Goal: Transaction & Acquisition: Purchase product/service

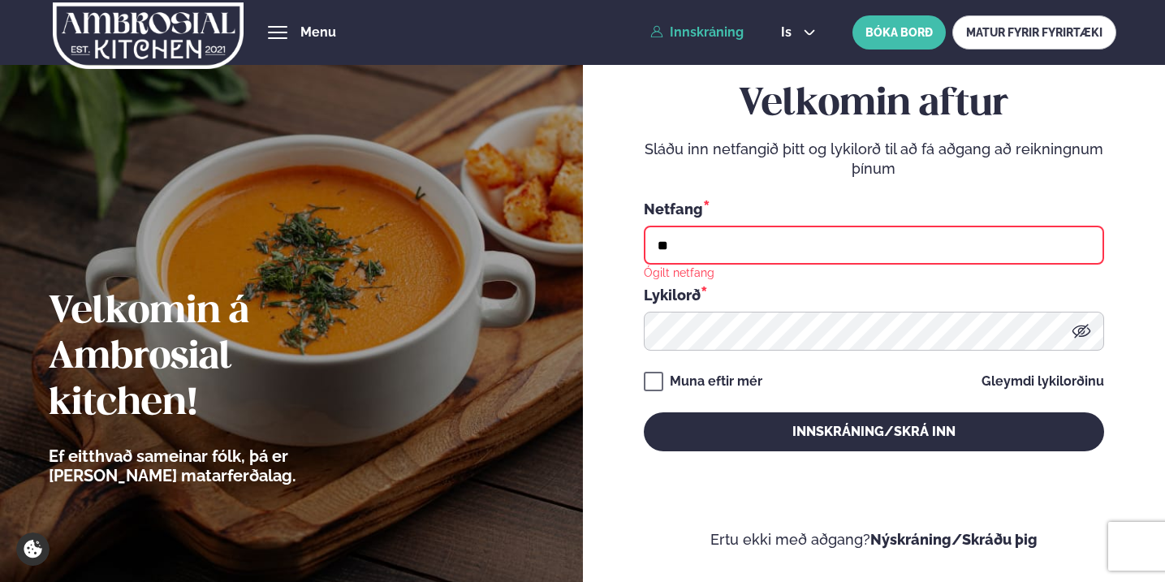
type input "**********"
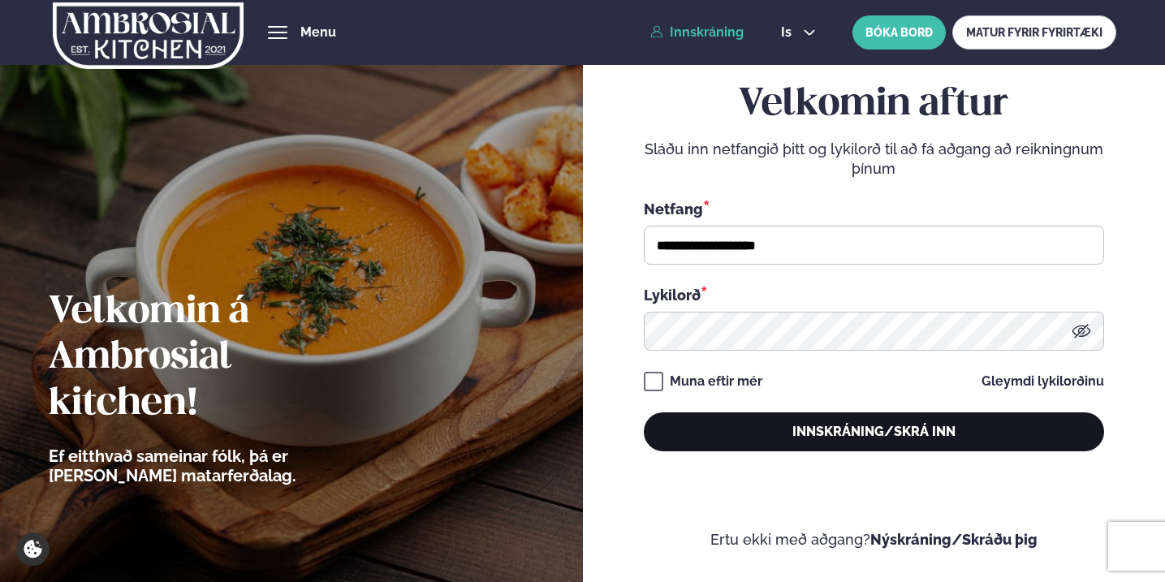
click at [818, 434] on button "Innskráning/Skrá inn" at bounding box center [874, 431] width 460 height 39
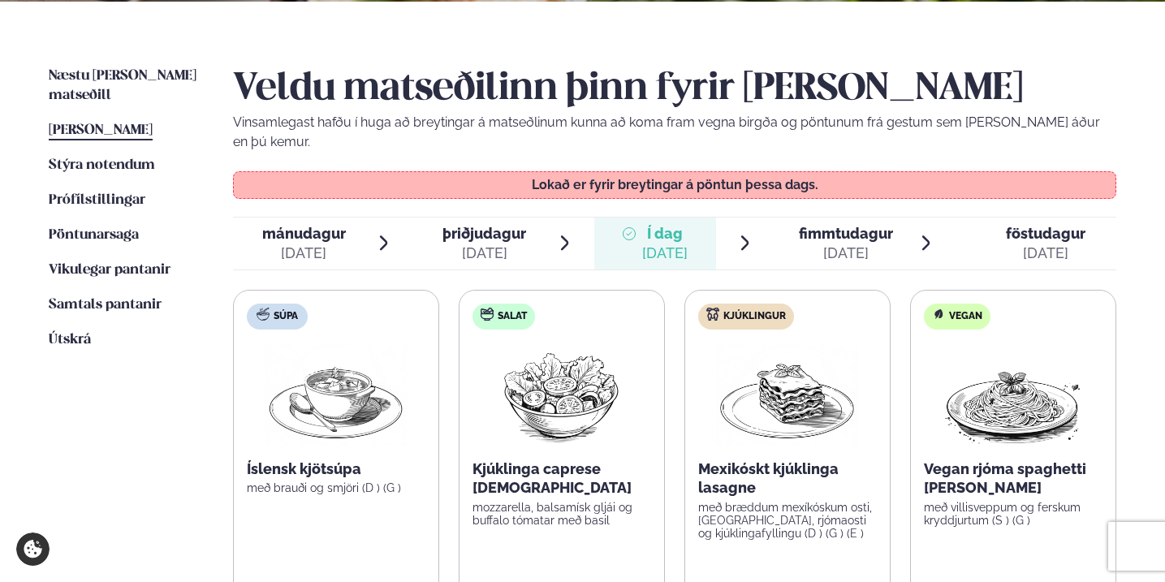
scroll to position [360, 0]
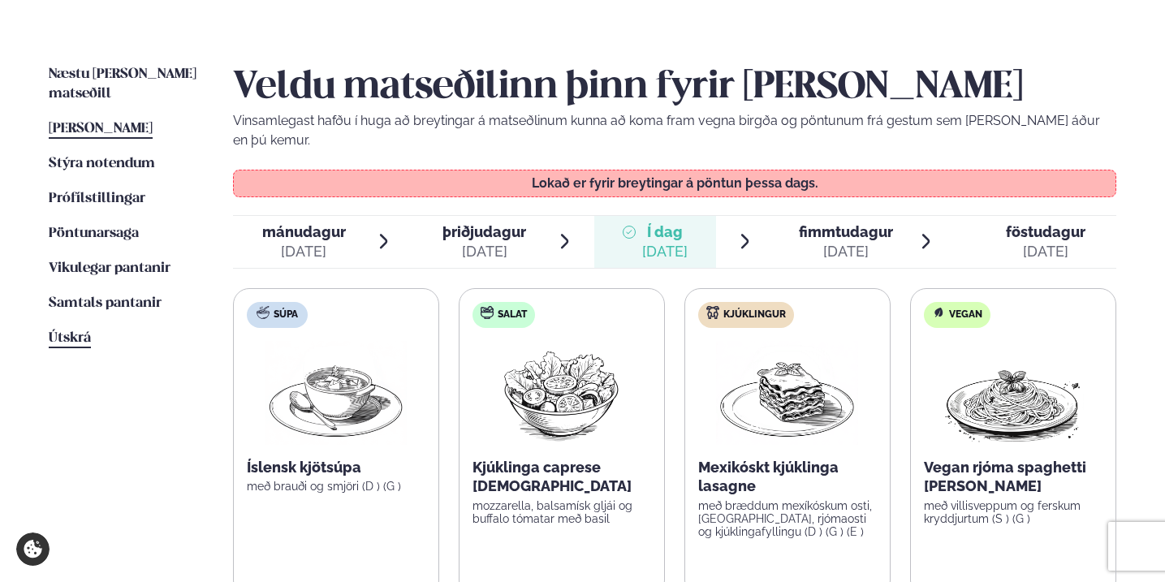
click at [66, 331] on span "Útskrá" at bounding box center [70, 338] width 42 height 14
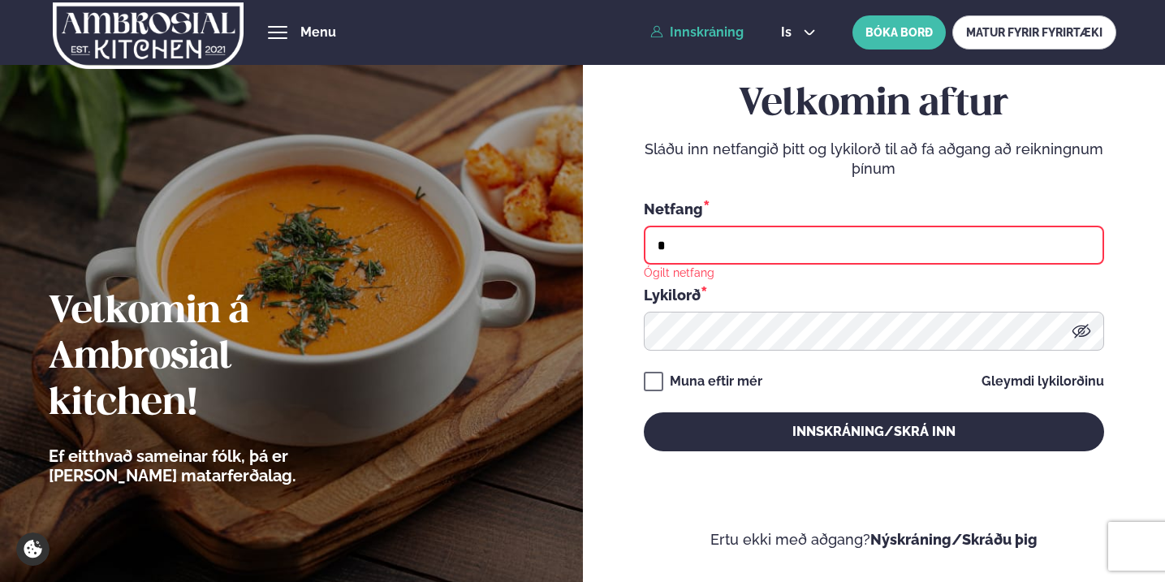
type input "**********"
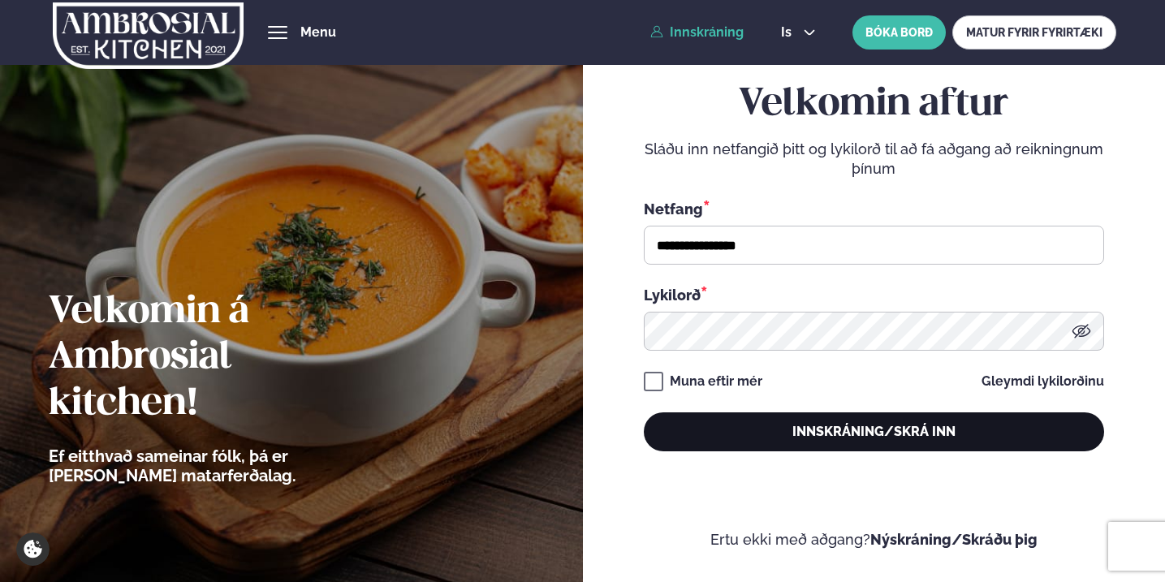
click at [812, 444] on button "Innskráning/Skrá inn" at bounding box center [874, 431] width 460 height 39
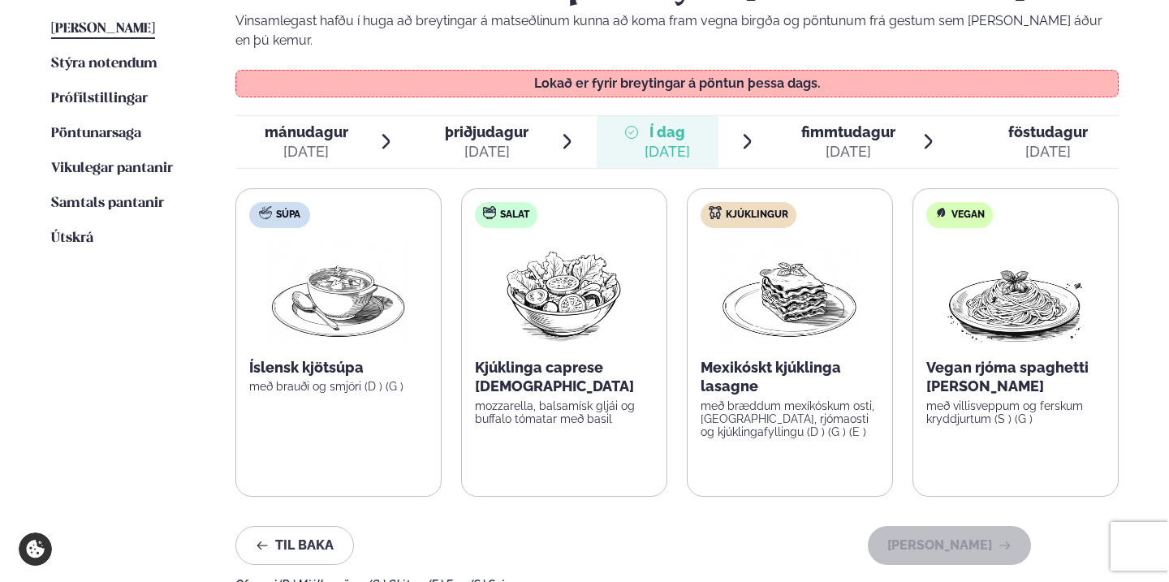
scroll to position [463, 0]
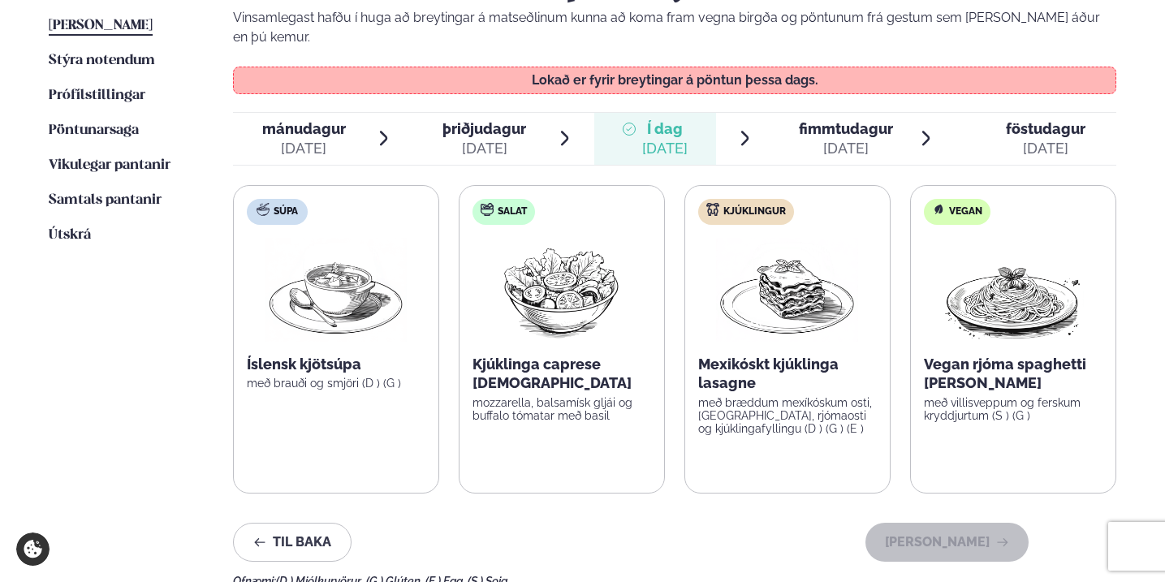
click at [834, 139] on div "[DATE]" at bounding box center [846, 148] width 94 height 19
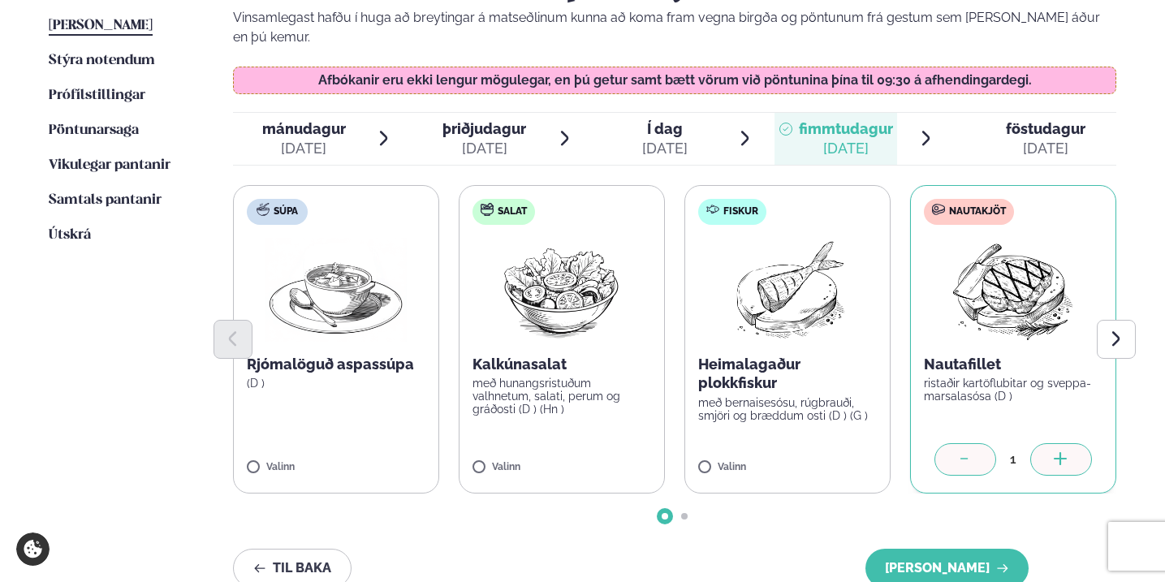
click at [1060, 452] on icon at bounding box center [1061, 460] width 16 height 16
click at [957, 549] on button "[PERSON_NAME]" at bounding box center [947, 568] width 163 height 39
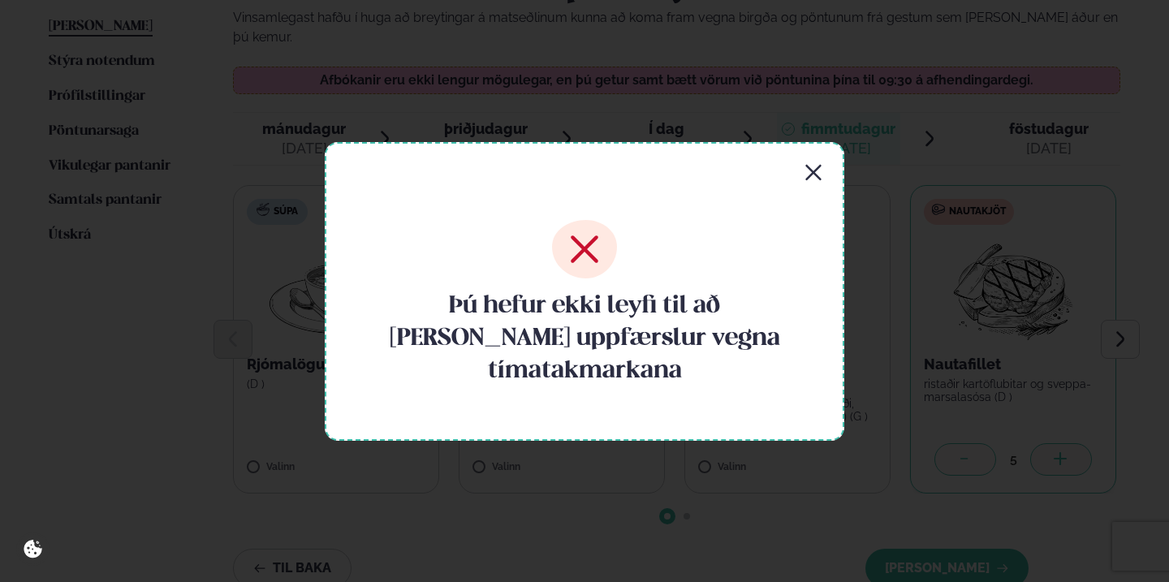
click at [574, 267] on icon at bounding box center [584, 249] width 65 height 58
click at [803, 188] on div "Þú hefur ekki leyfi til að gera uppfærslur vegna tímatakmarkana" at bounding box center [585, 291] width 520 height 299
click at [816, 179] on icon "button" at bounding box center [813, 171] width 15 height 15
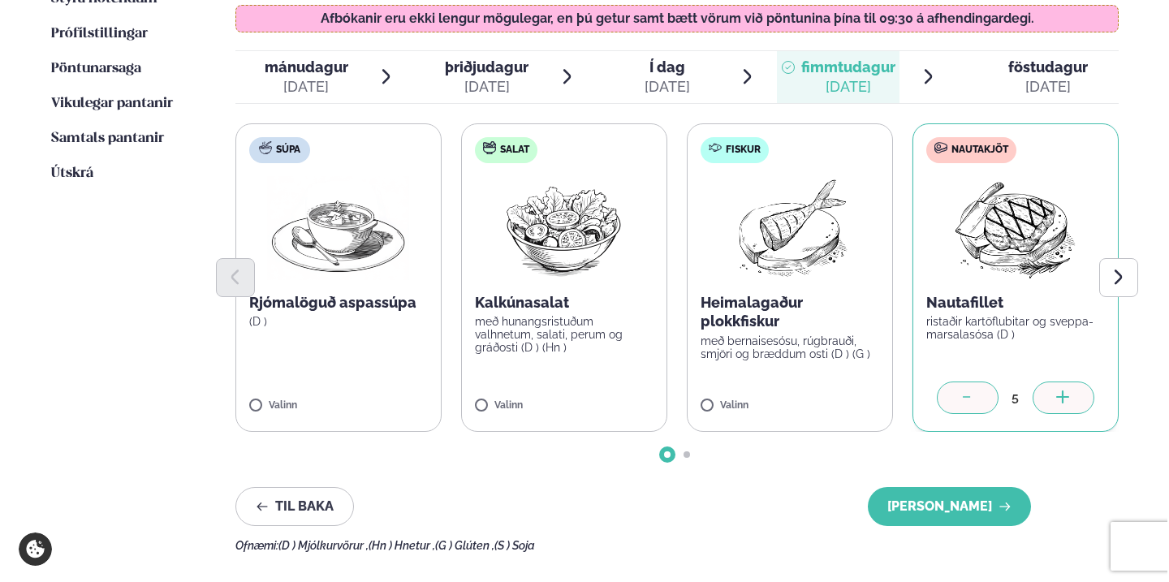
scroll to position [531, 0]
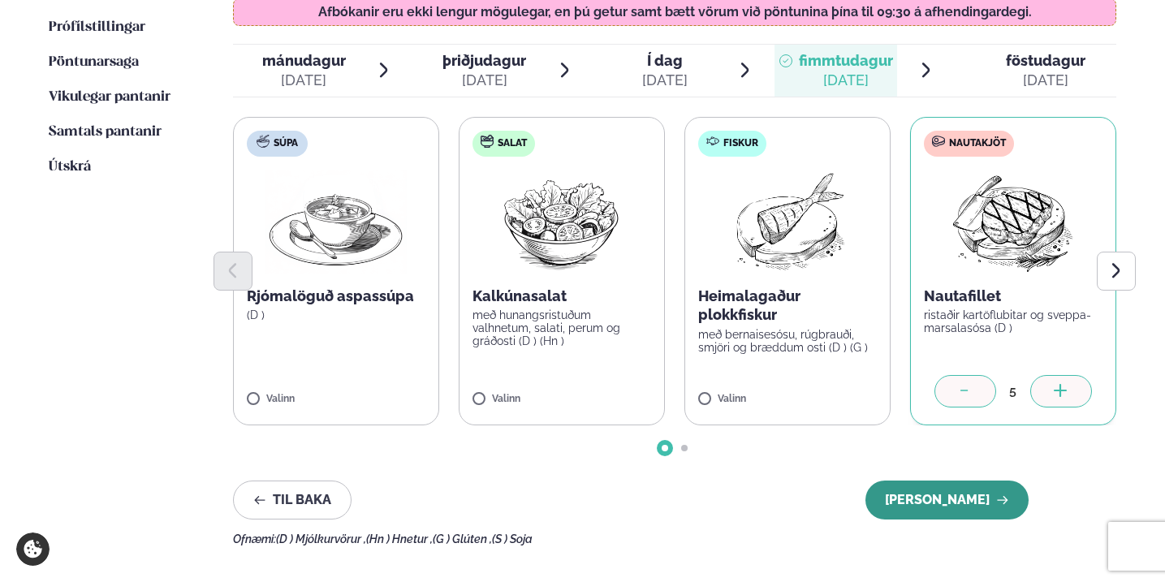
click at [938, 481] on button "Halda áfram" at bounding box center [947, 500] width 163 height 39
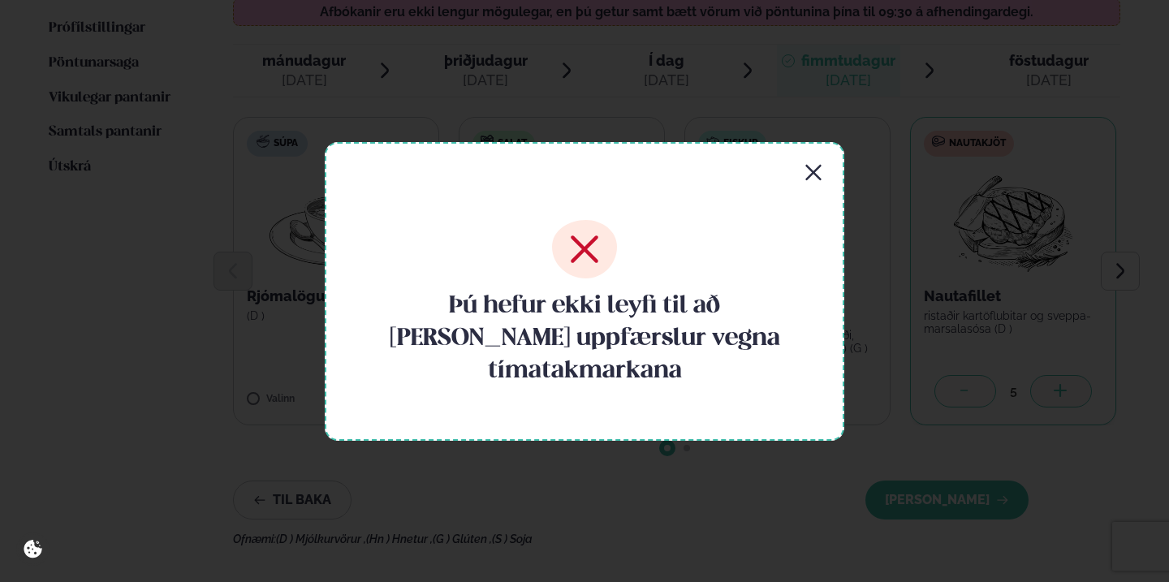
click at [822, 183] on icon "button" at bounding box center [813, 172] width 19 height 19
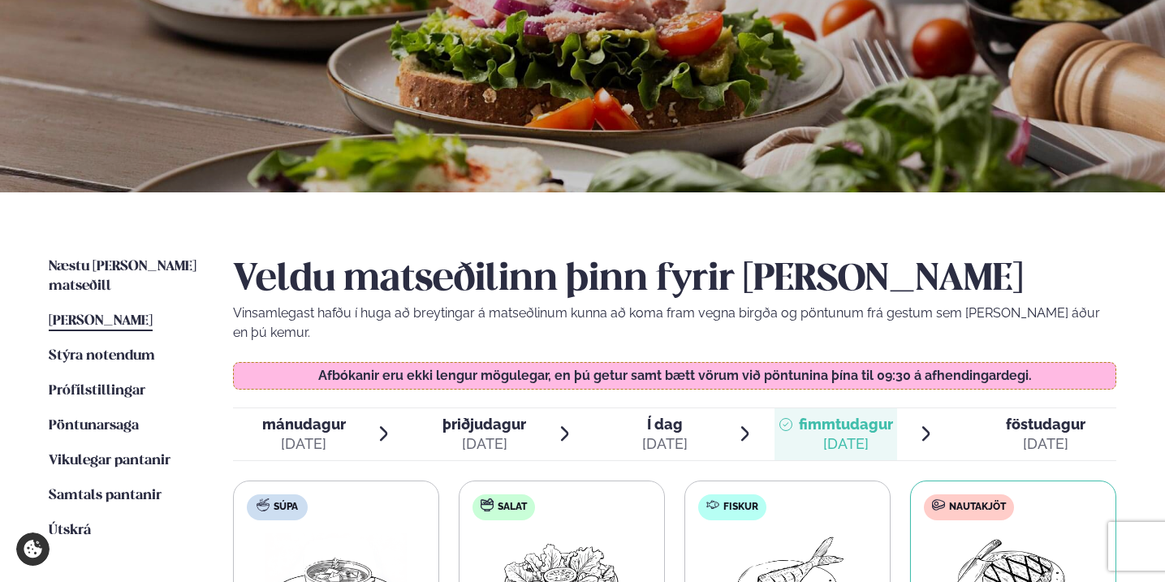
scroll to position [242, 0]
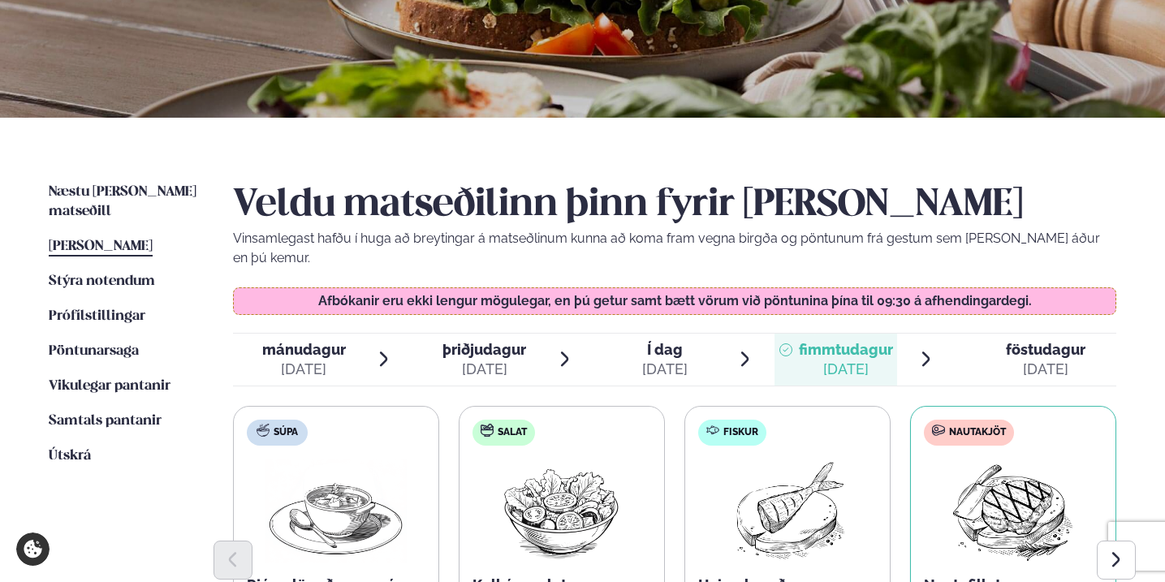
click at [1013, 360] on div "[DATE]" at bounding box center [1046, 369] width 80 height 19
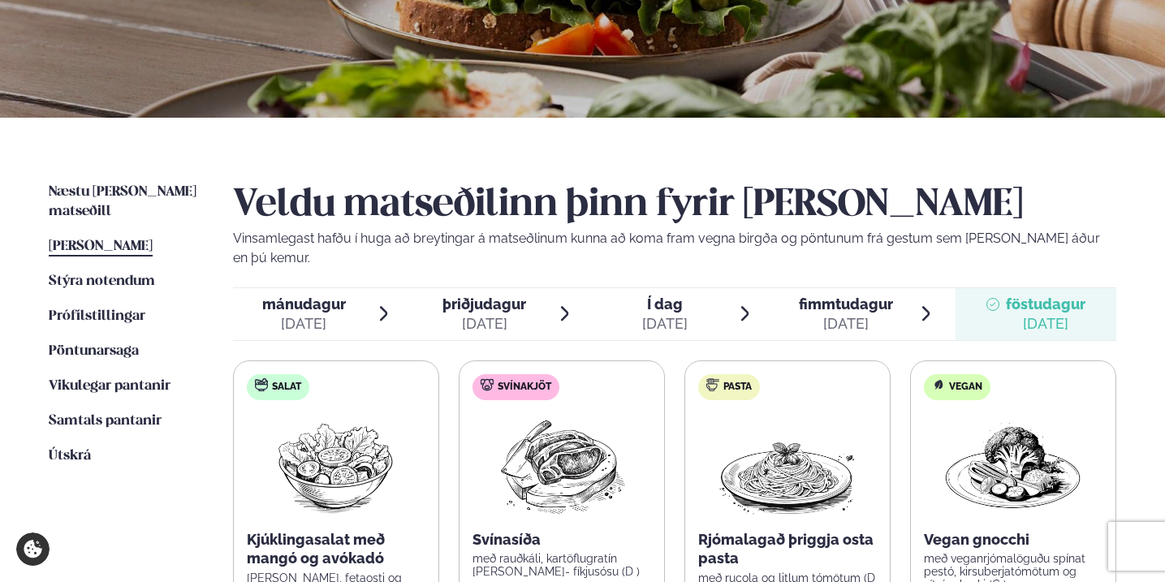
click at [836, 314] on div "[DATE]" at bounding box center [846, 323] width 94 height 19
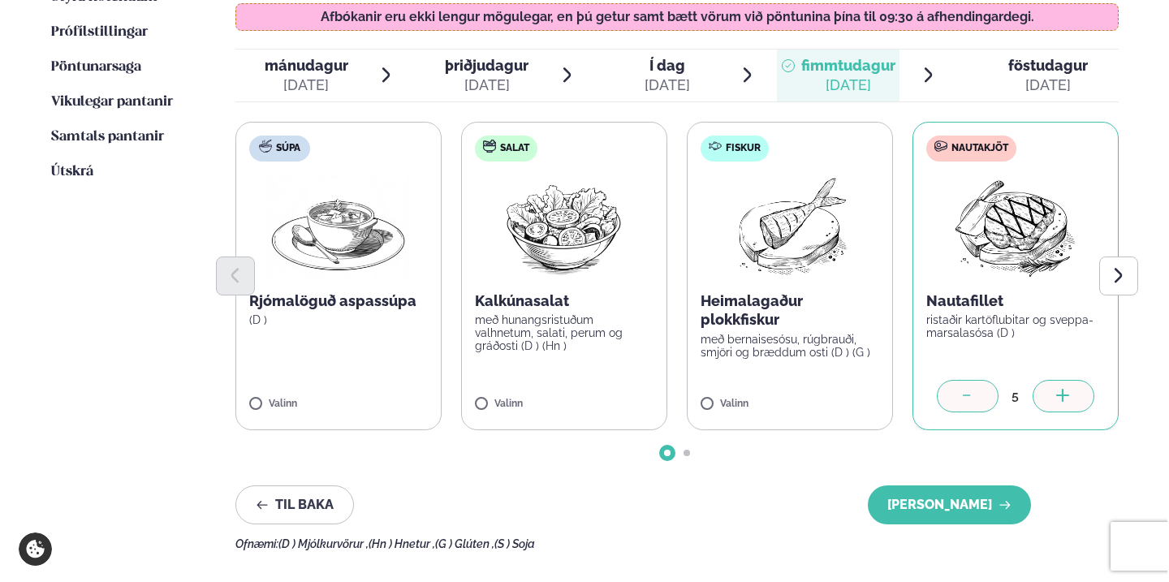
scroll to position [530, 0]
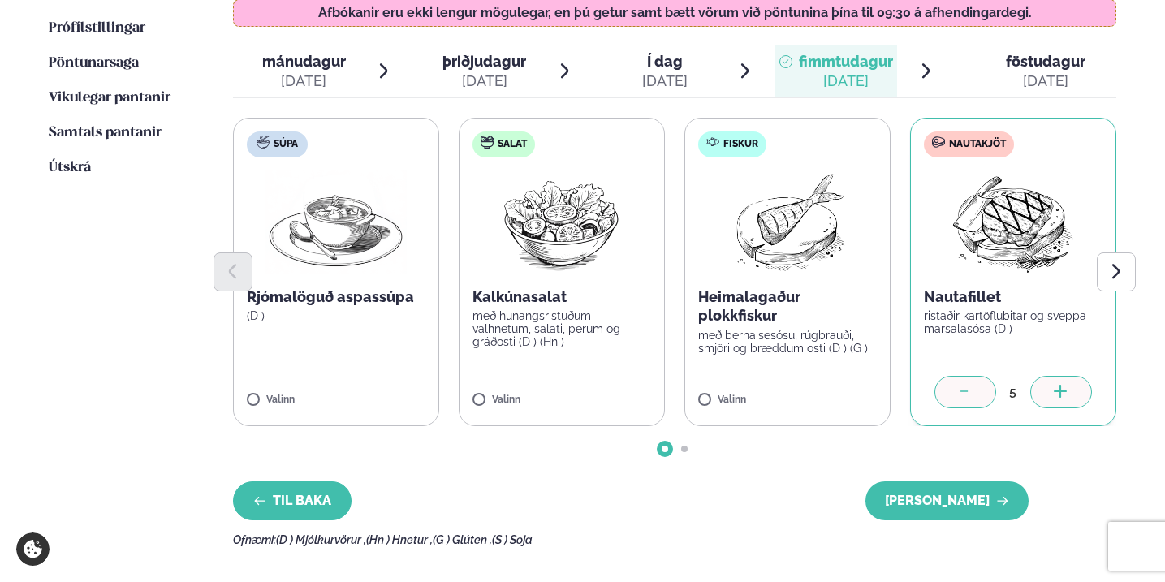
click at [273, 482] on button "Til baka" at bounding box center [292, 501] width 119 height 39
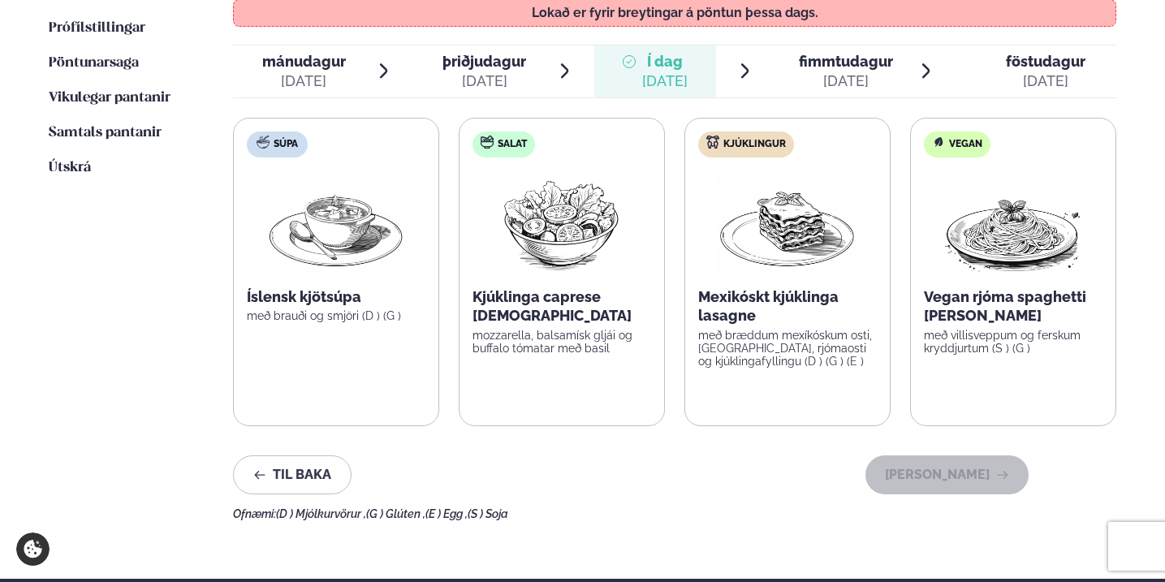
click at [514, 53] on span "þriðjudagur" at bounding box center [485, 61] width 84 height 17
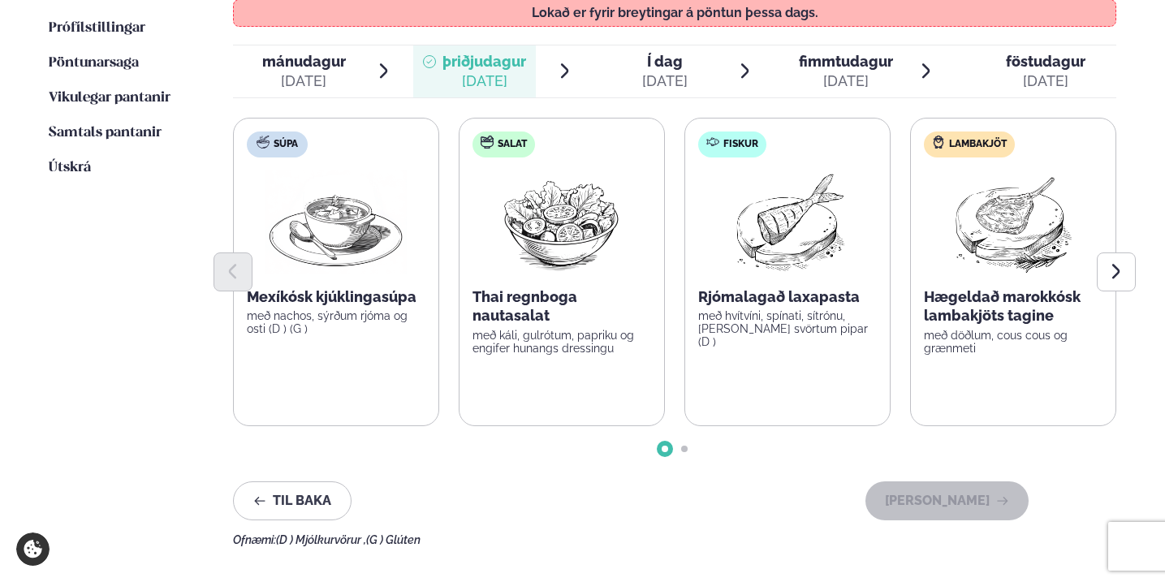
click at [650, 52] on span "Í dag" at bounding box center [664, 61] width 45 height 19
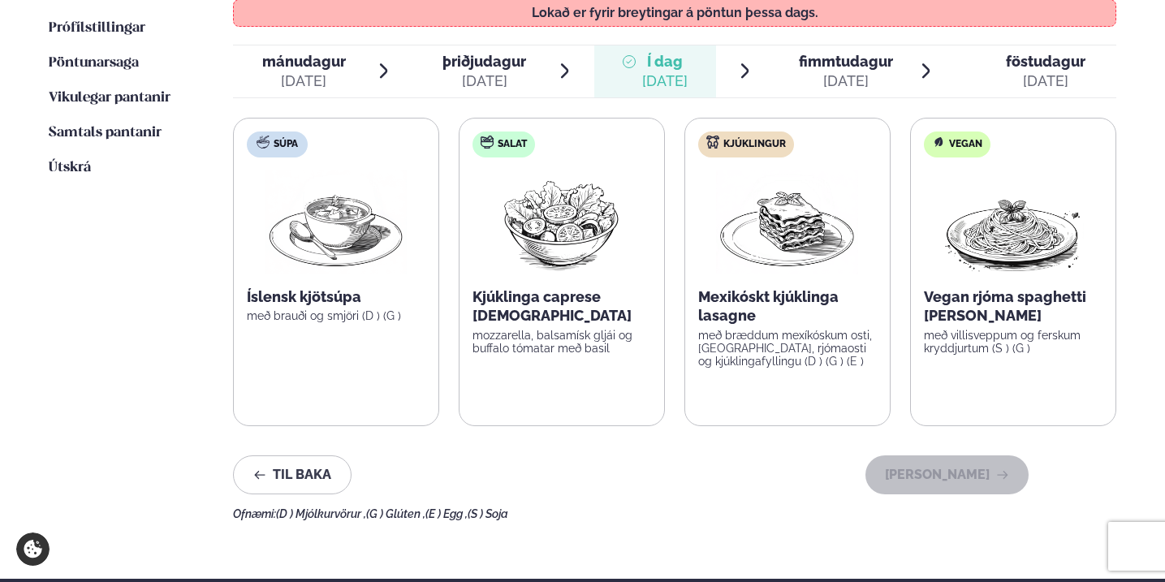
click at [840, 53] on span "fimmtudagur" at bounding box center [846, 61] width 94 height 17
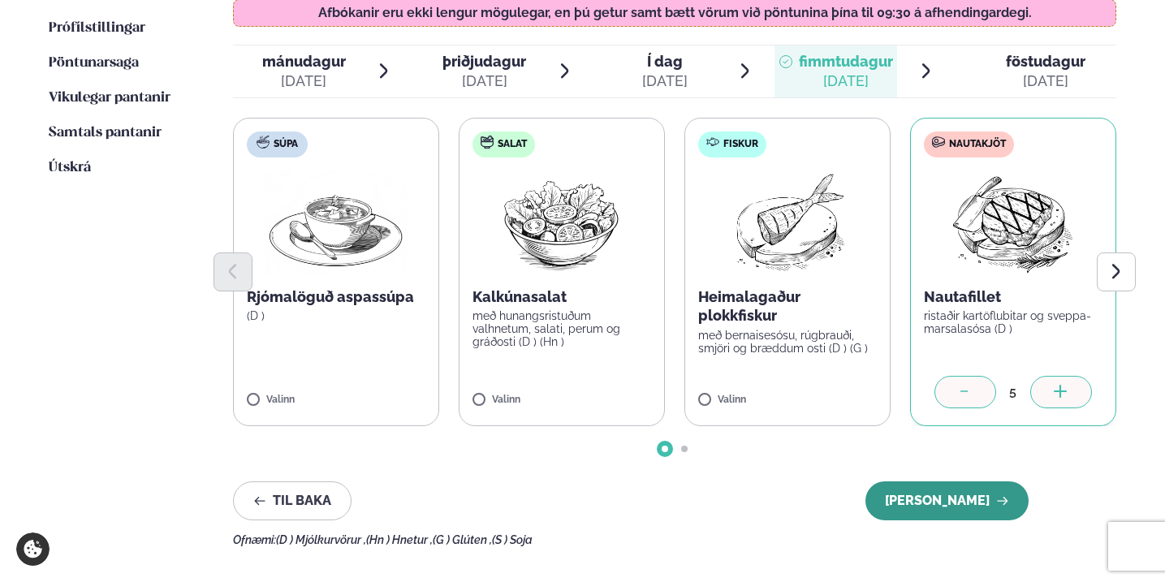
click at [958, 483] on button "Halda áfram" at bounding box center [947, 501] width 163 height 39
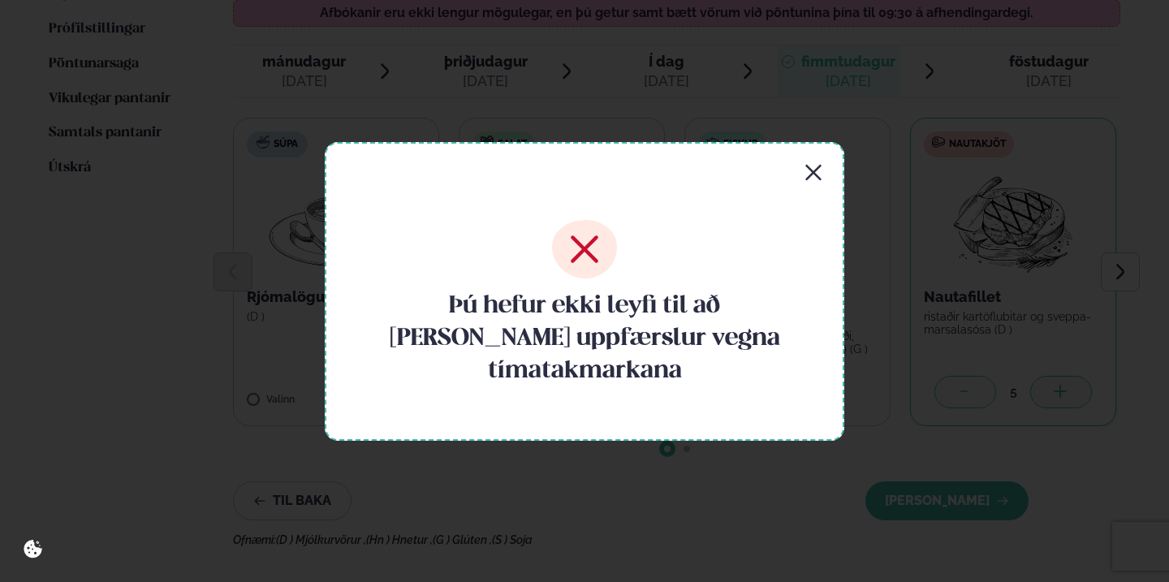
click at [813, 199] on div "Þú hefur ekki leyfi til að gera uppfærslur vegna tímatakmarkana" at bounding box center [585, 291] width 520 height 299
click at [811, 183] on icon "button" at bounding box center [813, 172] width 19 height 19
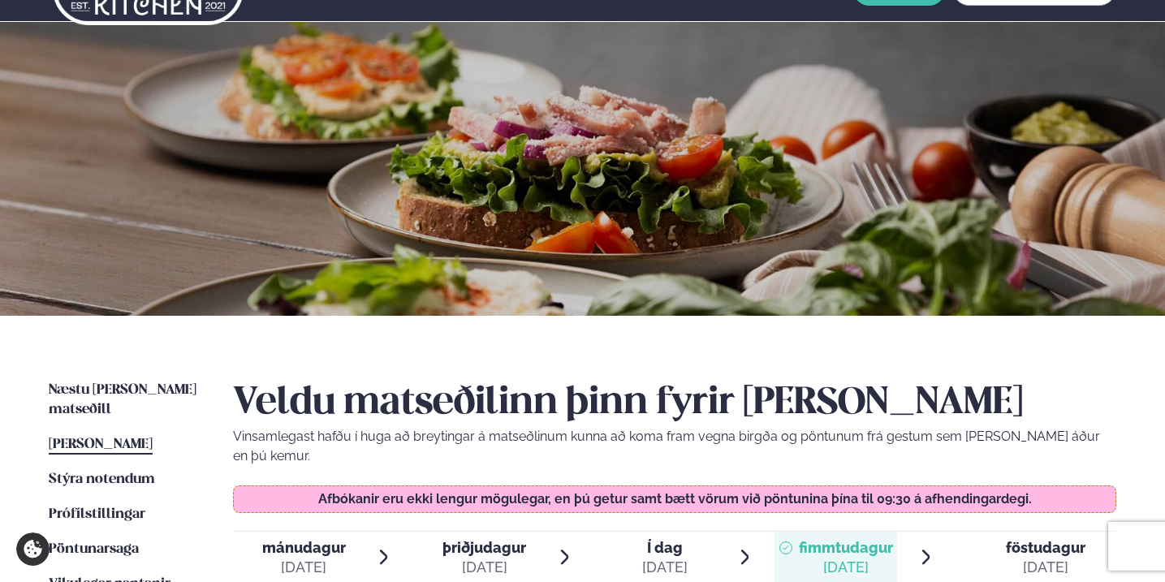
scroll to position [0, 0]
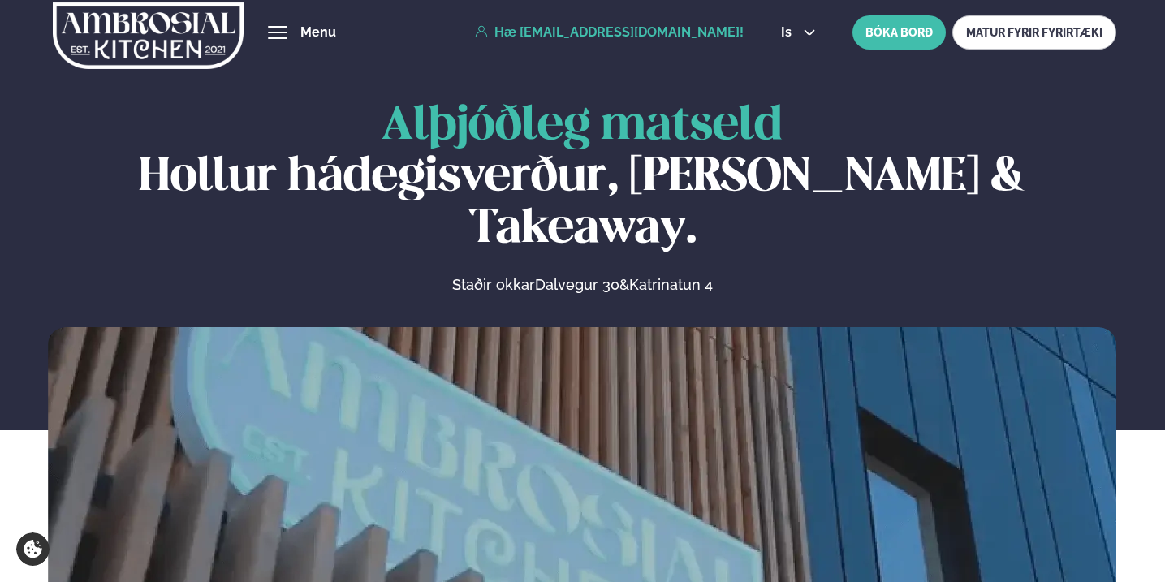
click at [712, 32] on link "Hæ [EMAIL_ADDRESS][DOMAIN_NAME]!" at bounding box center [609, 32] width 269 height 15
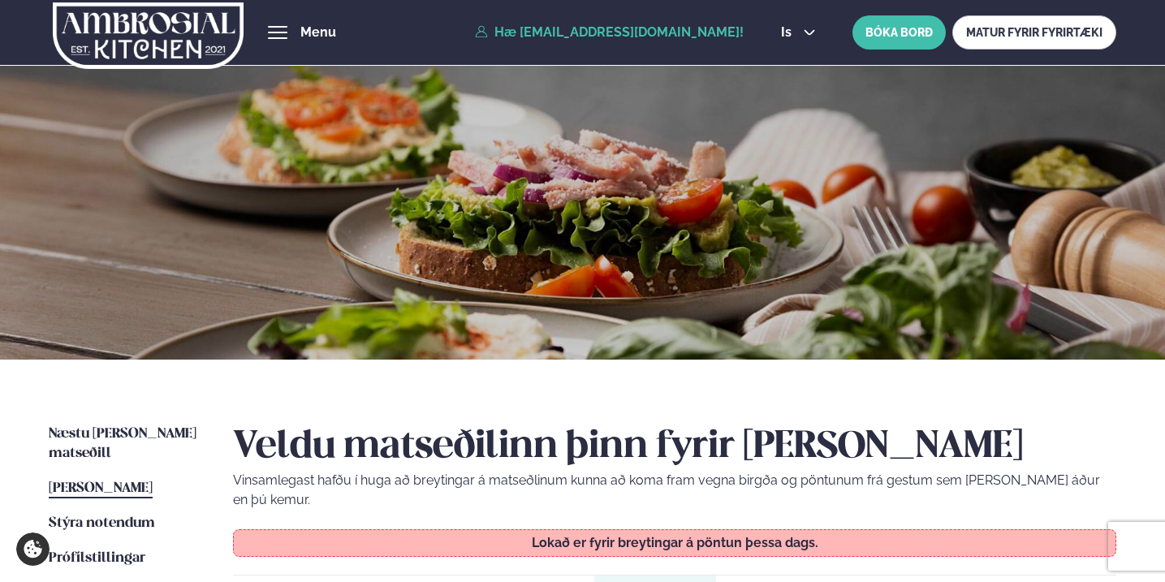
click at [279, 22] on div "Þjónusta Hádegismatur fyrir fyrirtæki Fyrirtækja veitingar Einkapartý Matseðill…" at bounding box center [582, 32] width 1165 height 65
click at [278, 40] on button "hamburger" at bounding box center [277, 32] width 19 height 19
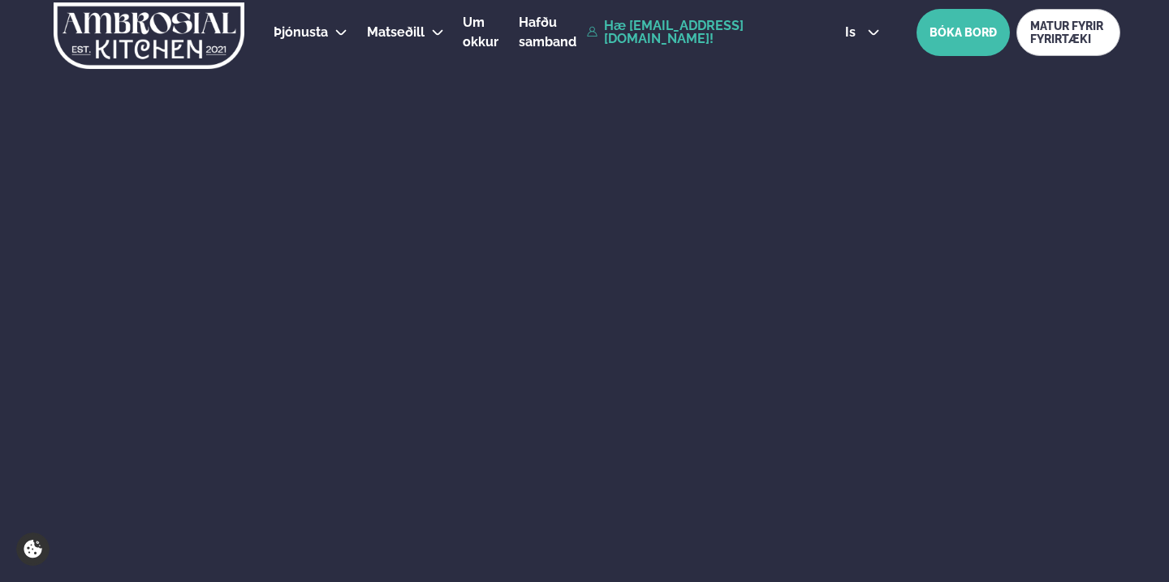
click at [770, 39] on link "Hæ [EMAIL_ADDRESS][DOMAIN_NAME]!" at bounding box center [697, 32] width 221 height 26
click at [597, 31] on icon at bounding box center [592, 32] width 10 height 10
click at [867, 35] on icon at bounding box center [873, 32] width 13 height 13
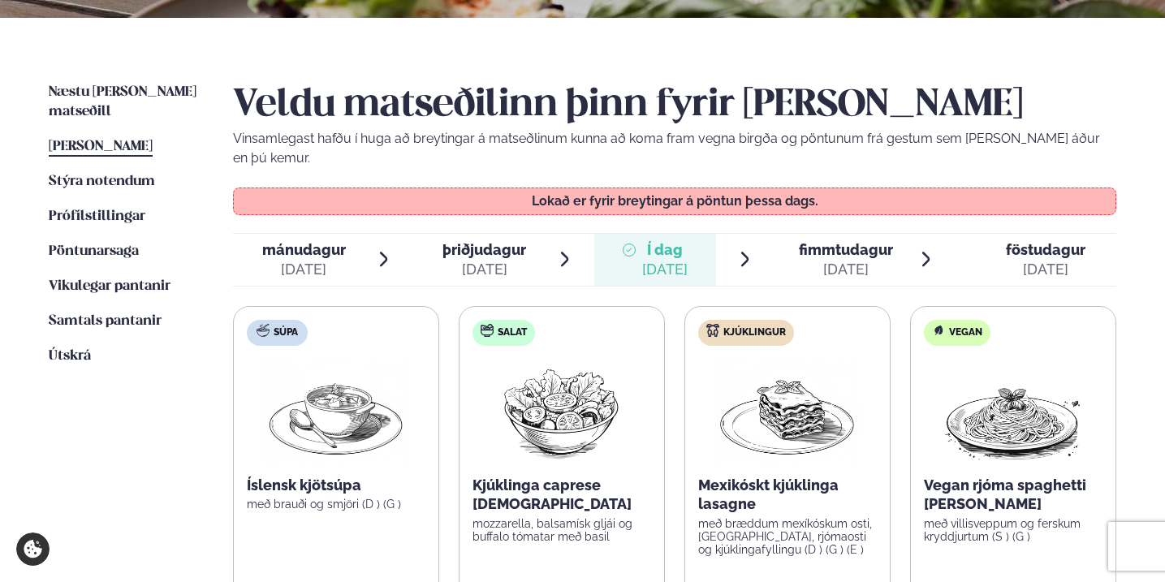
scroll to position [343, 0]
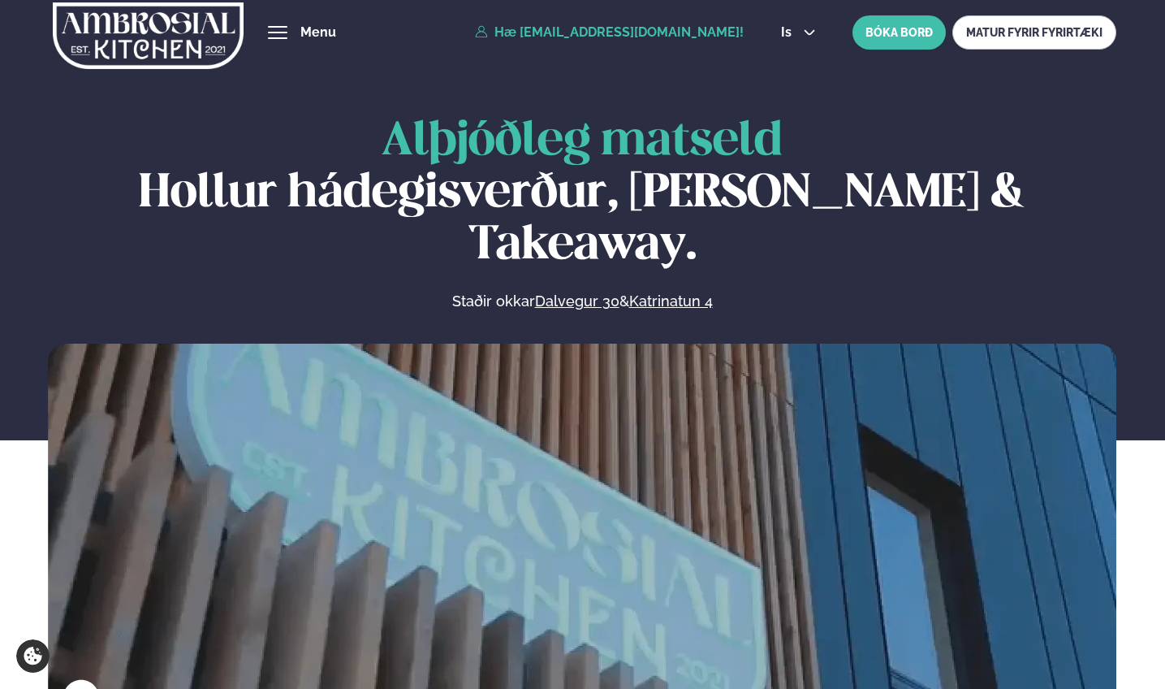
click at [733, 33] on link "Hæ [EMAIL_ADDRESS][DOMAIN_NAME]!" at bounding box center [609, 32] width 269 height 15
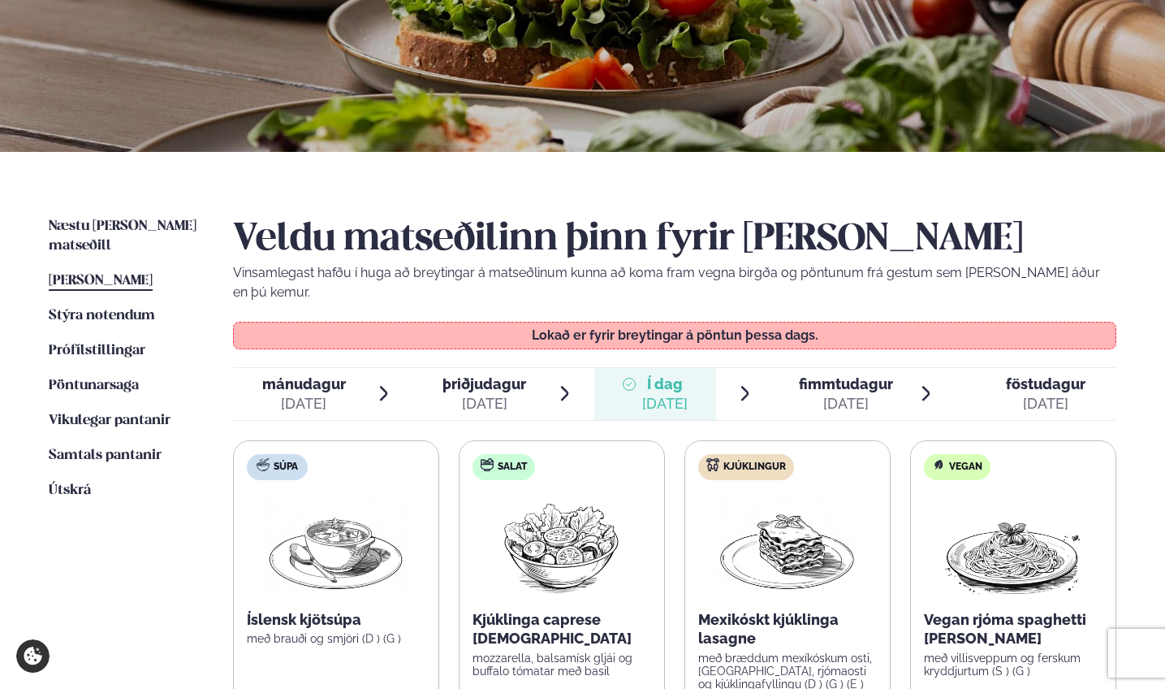
scroll to position [227, 0]
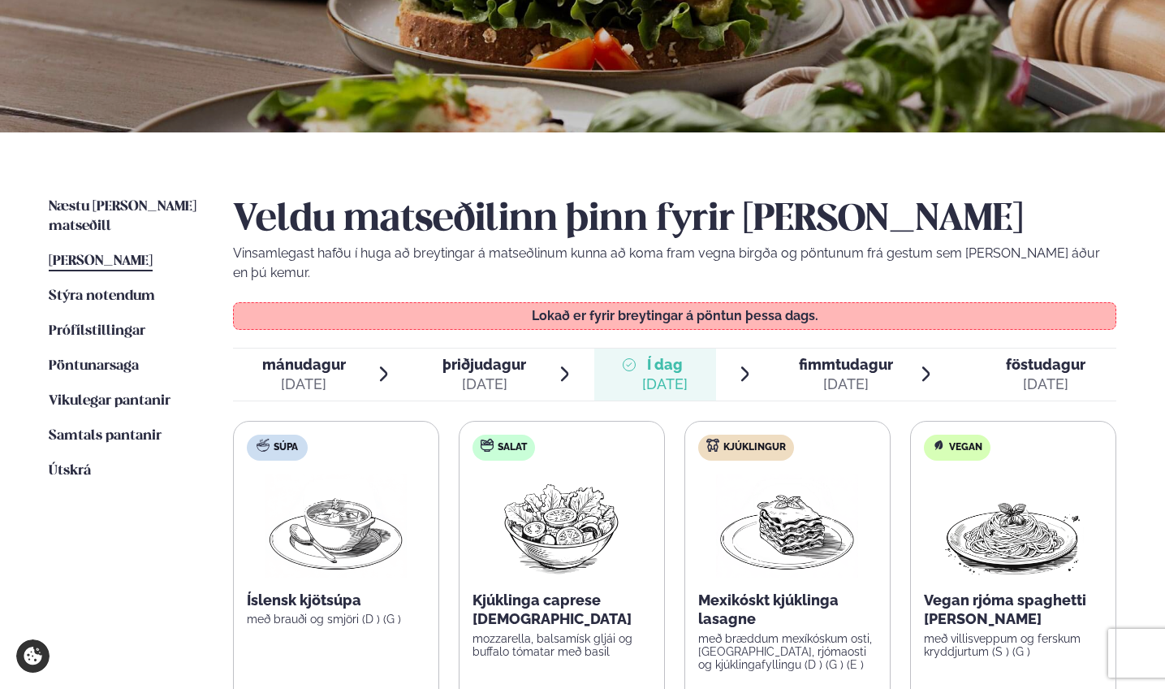
click at [866, 356] on span "fimmtudagur" at bounding box center [846, 364] width 94 height 17
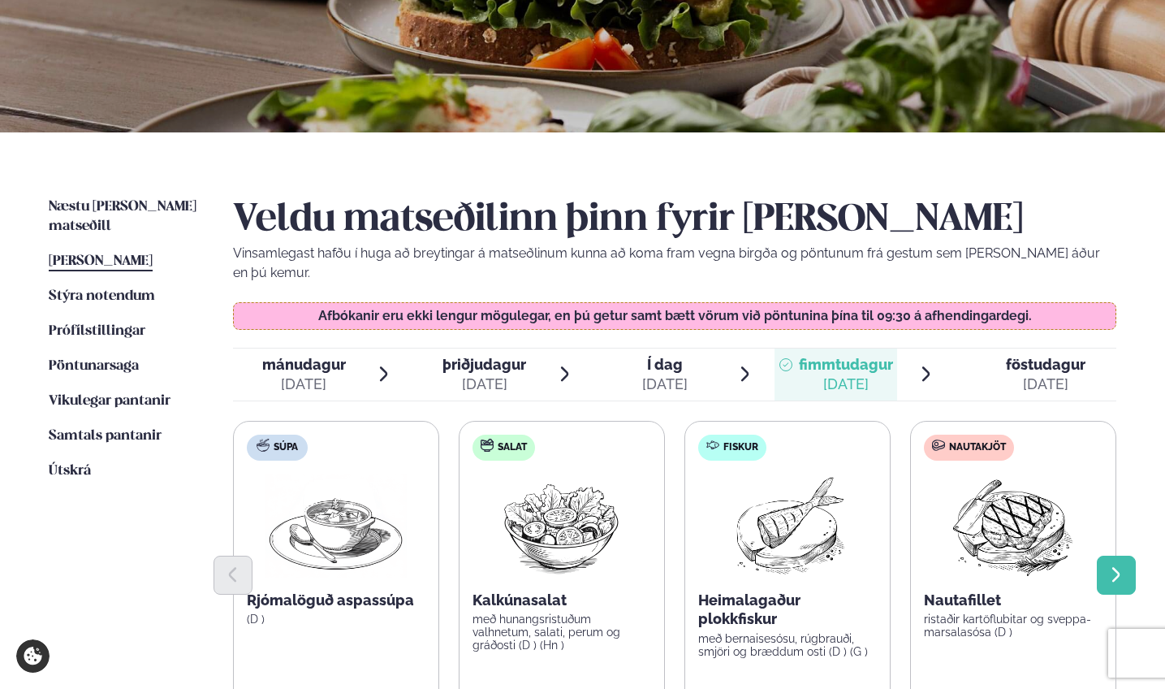
click at [1118, 565] on icon "Next slide" at bounding box center [1116, 574] width 19 height 19
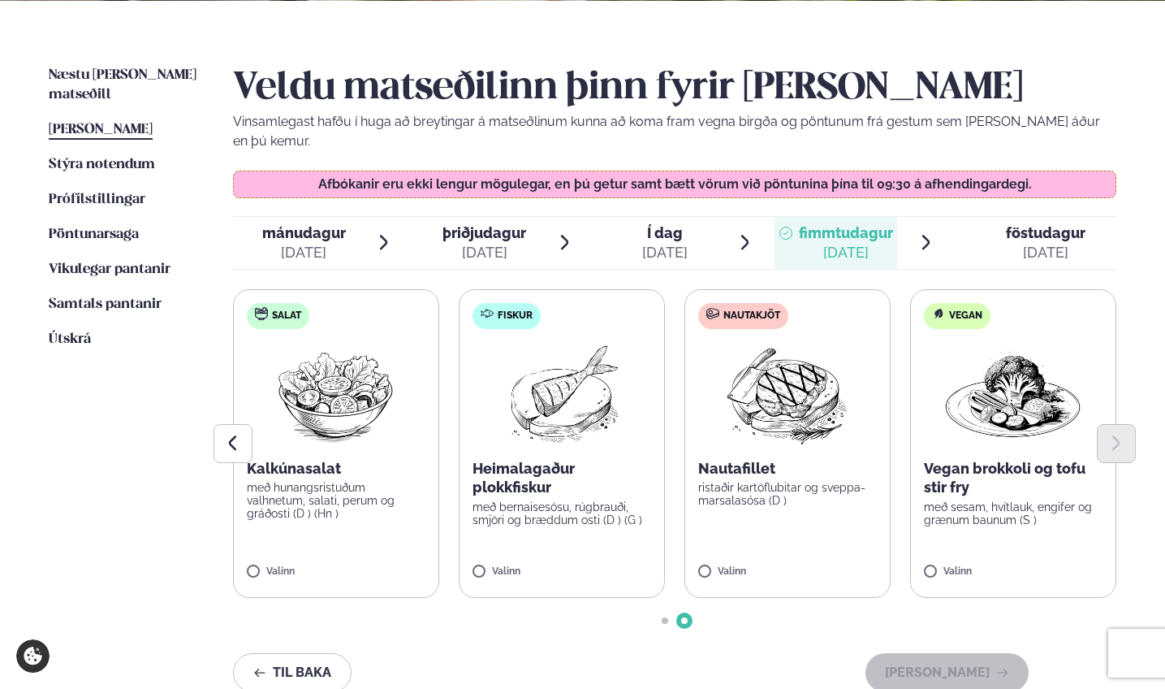
scroll to position [365, 0]
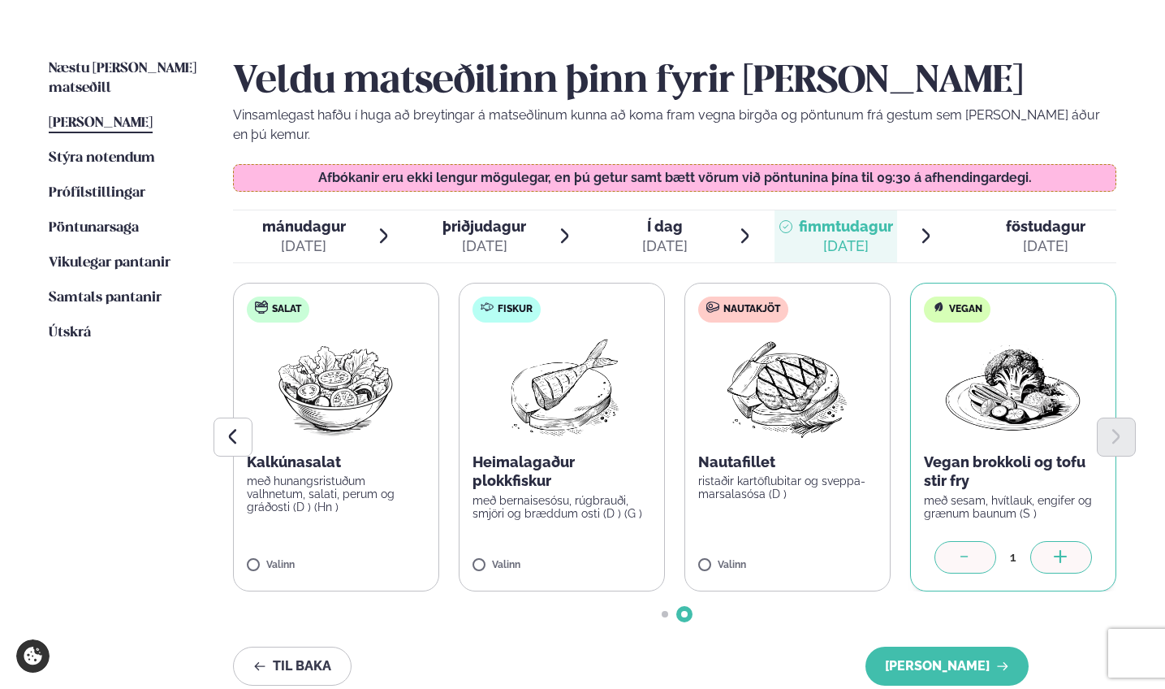
click at [1069, 541] on div at bounding box center [1061, 557] width 62 height 32
click at [830, 550] on icon at bounding box center [835, 558] width 16 height 16
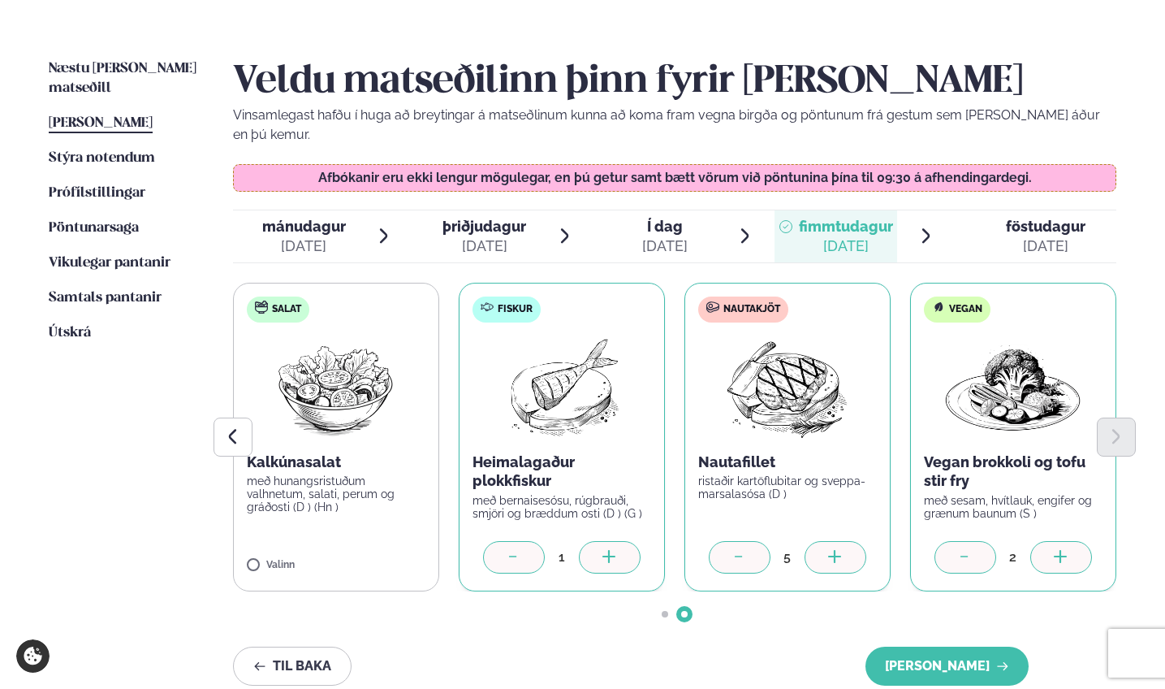
click at [830, 550] on icon at bounding box center [835, 558] width 16 height 16
click at [986, 646] on button "[PERSON_NAME]" at bounding box center [947, 665] width 163 height 39
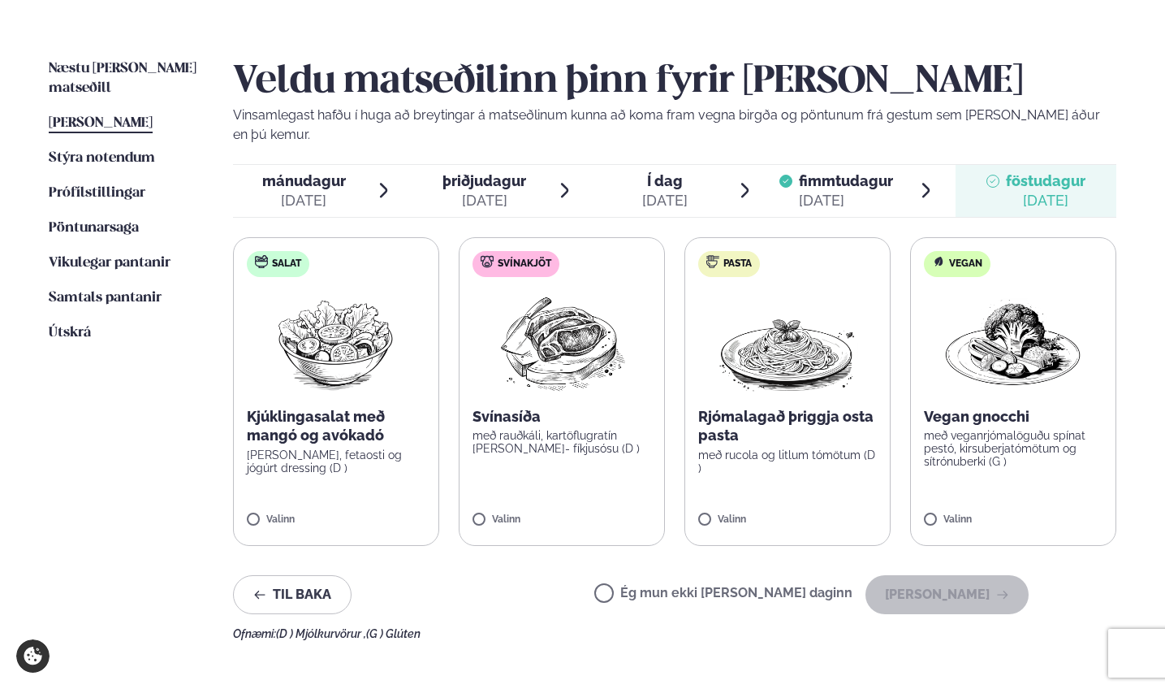
click at [825, 165] on span "fimmtudagur fim. [DATE]" at bounding box center [836, 191] width 123 height 52
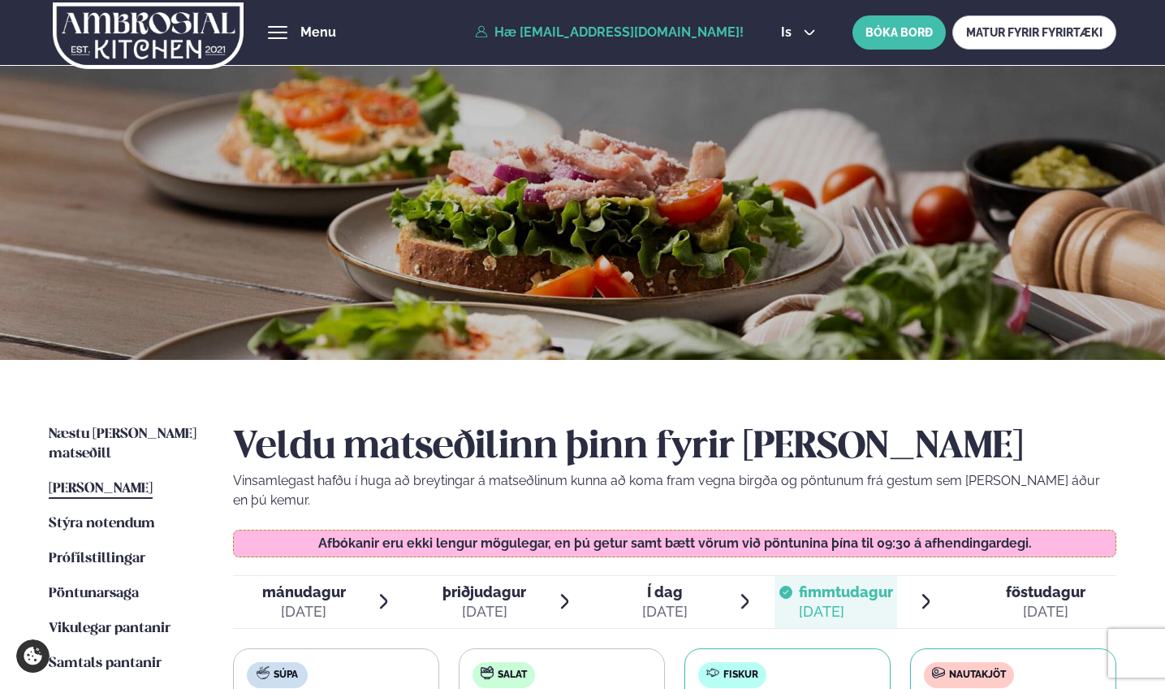
scroll to position [0, 0]
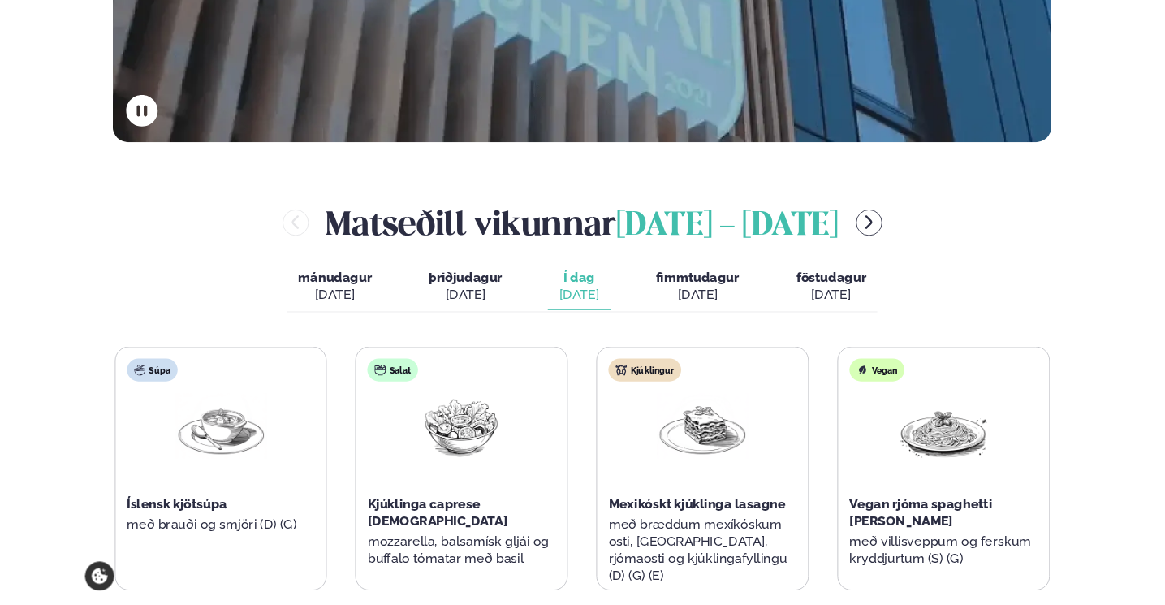
scroll to position [676, 0]
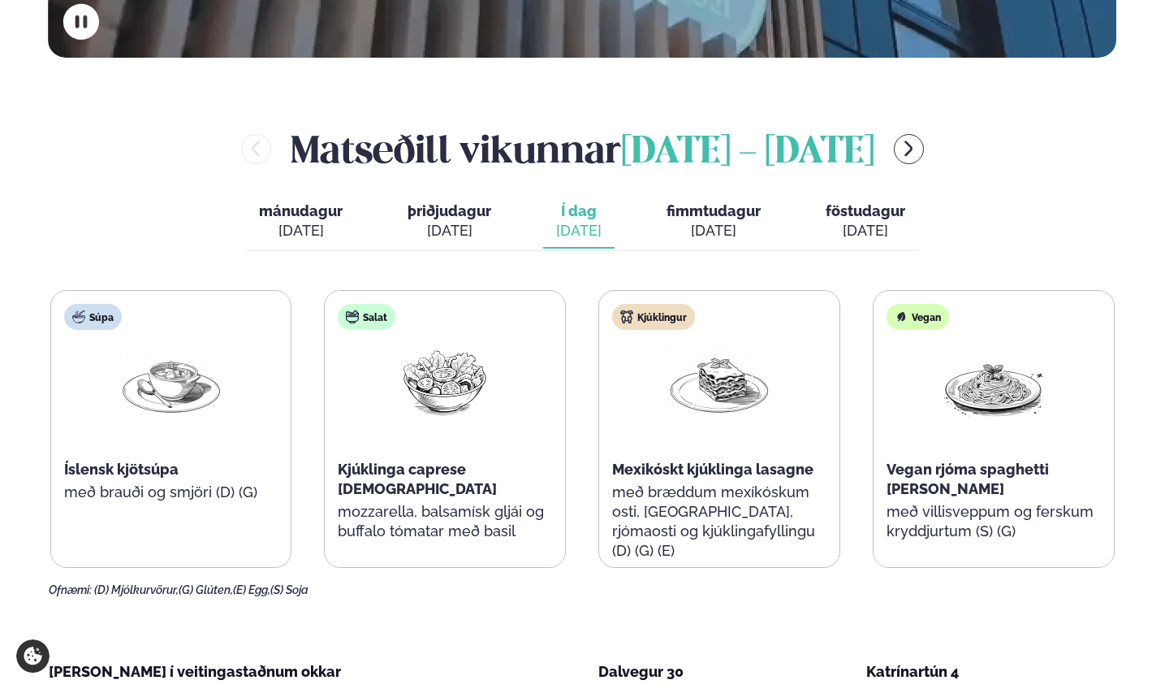
click at [704, 221] on div "[DATE]" at bounding box center [714, 230] width 94 height 19
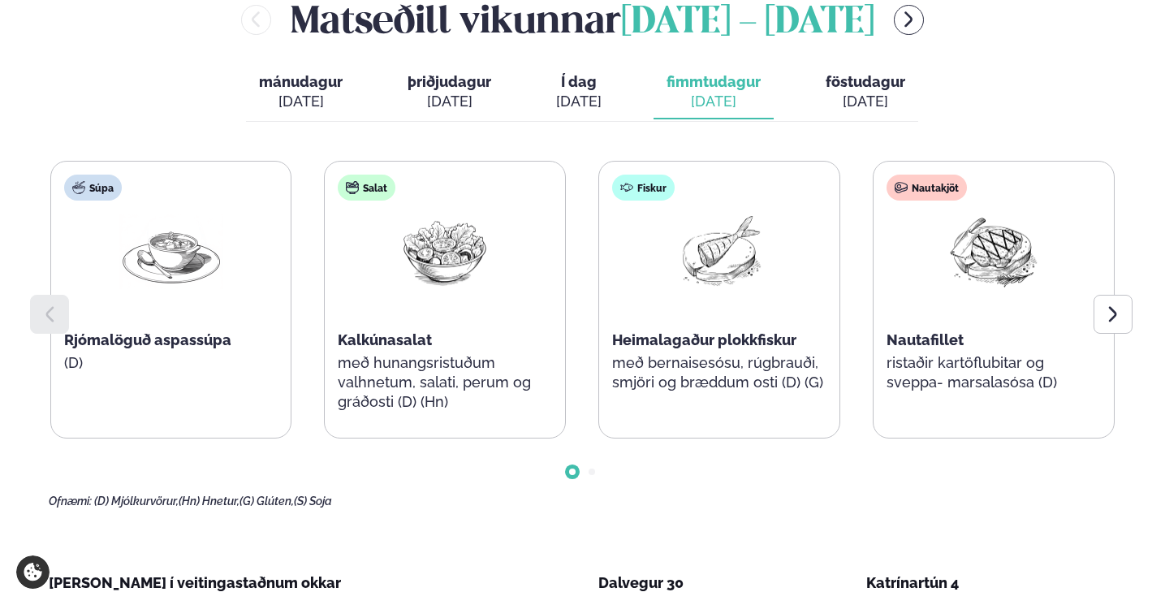
scroll to position [798, 0]
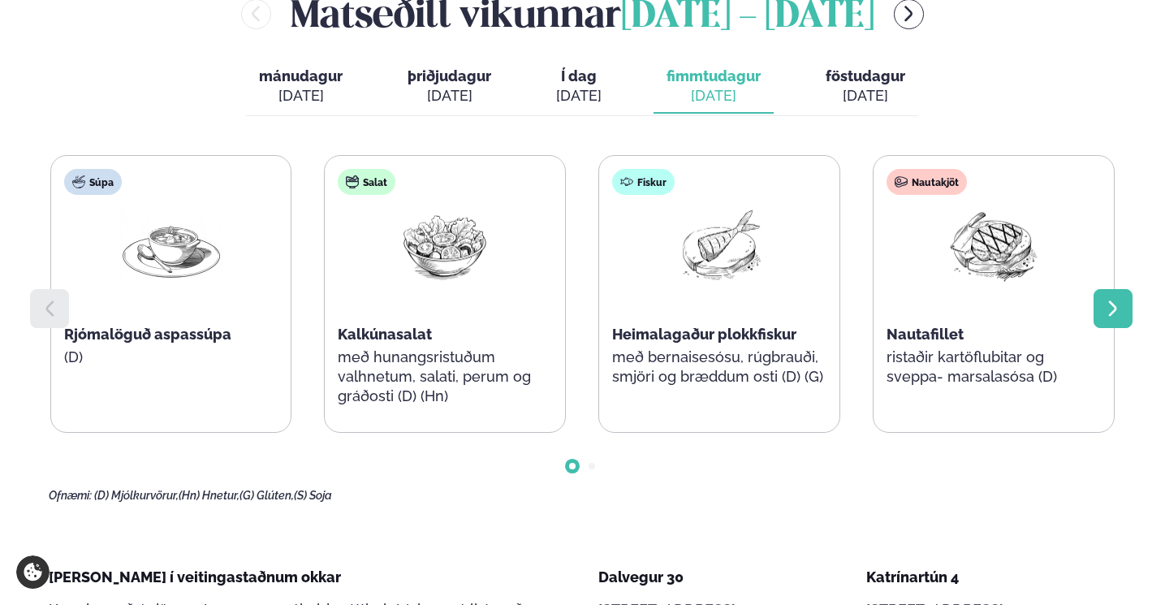
click at [1108, 299] on icon at bounding box center [1113, 308] width 19 height 19
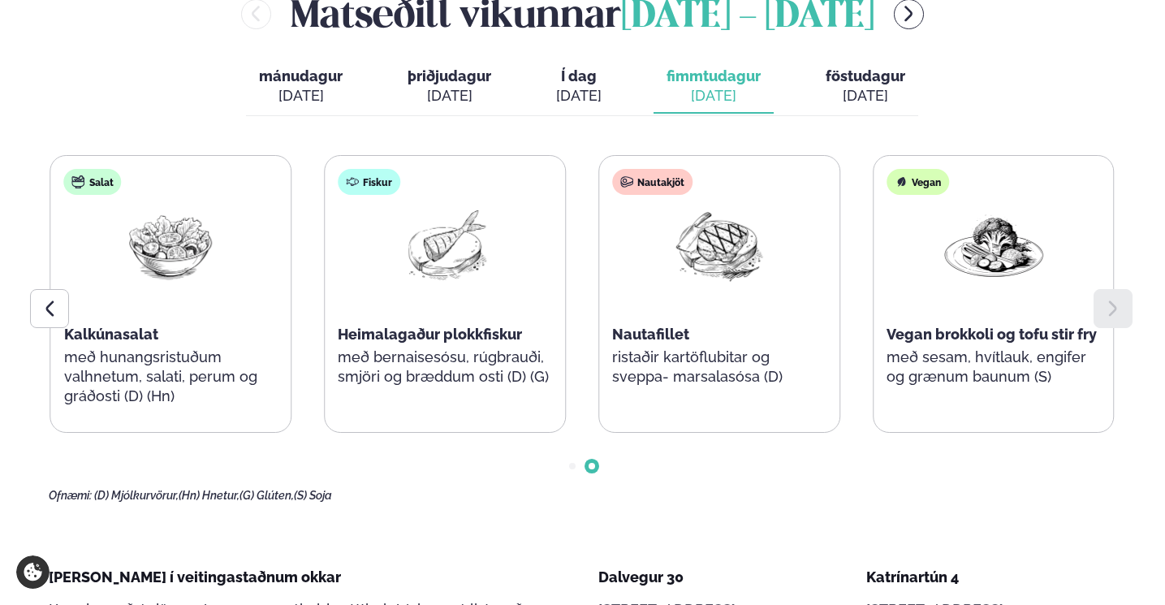
click at [1108, 299] on icon at bounding box center [1113, 308] width 19 height 19
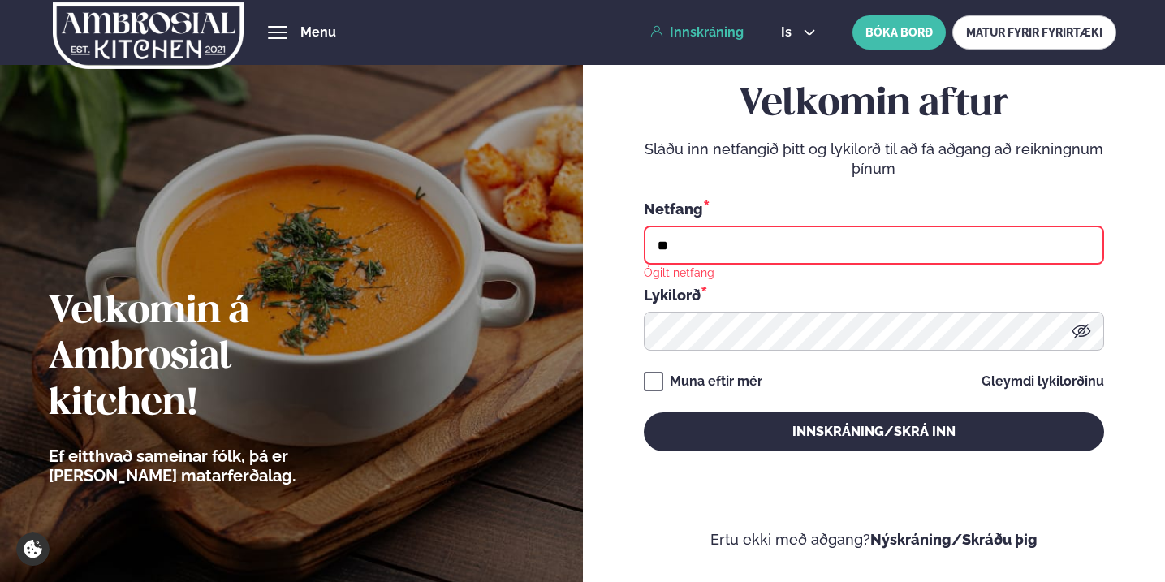
type input "**********"
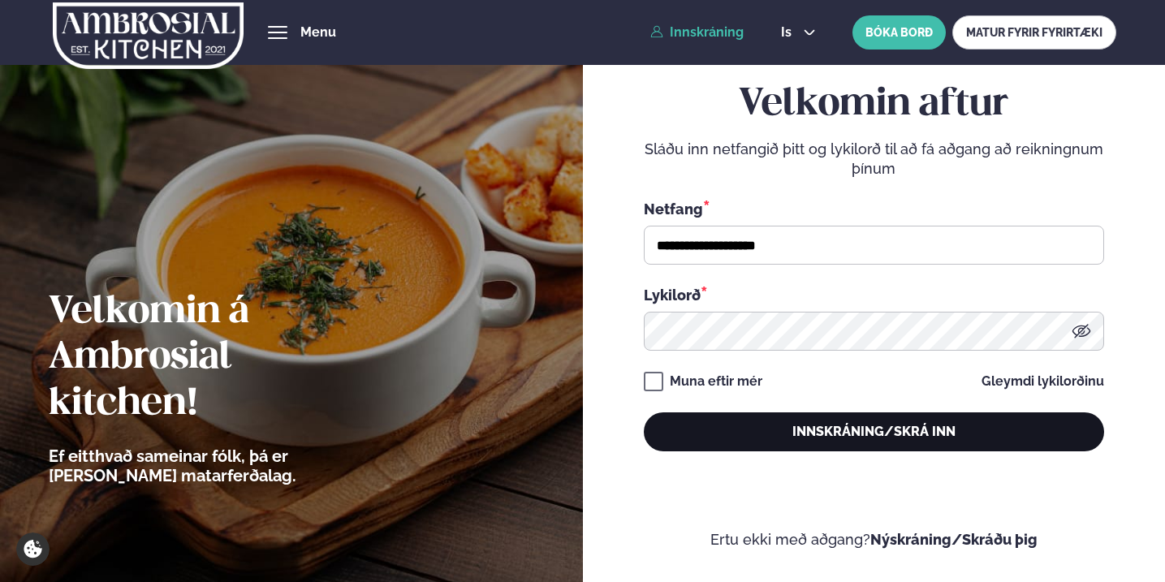
click at [775, 432] on button "Innskráning/Skrá inn" at bounding box center [874, 431] width 460 height 39
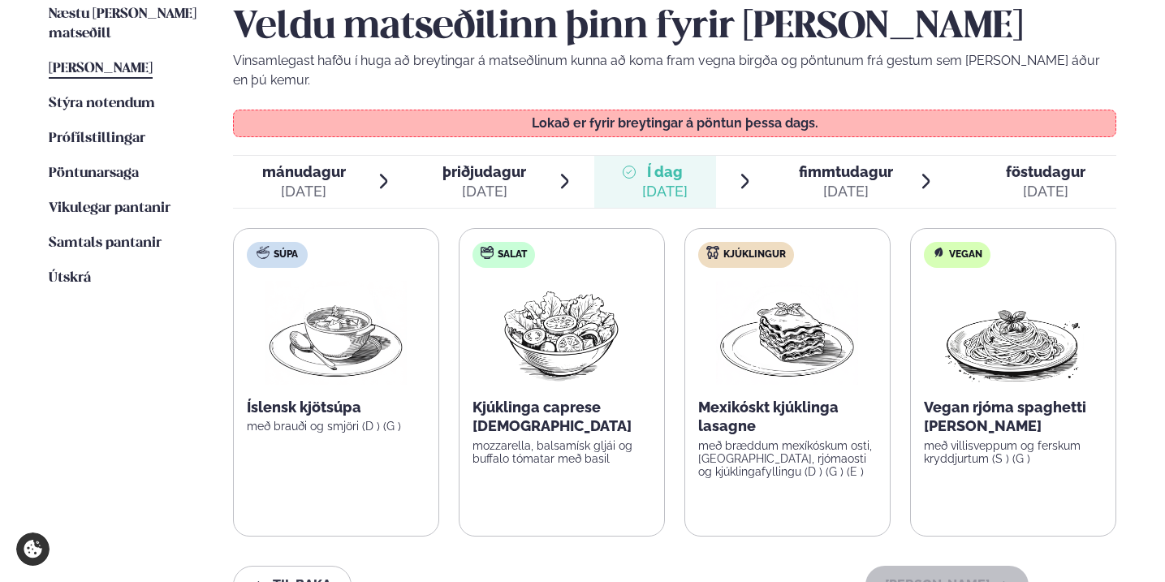
scroll to position [425, 0]
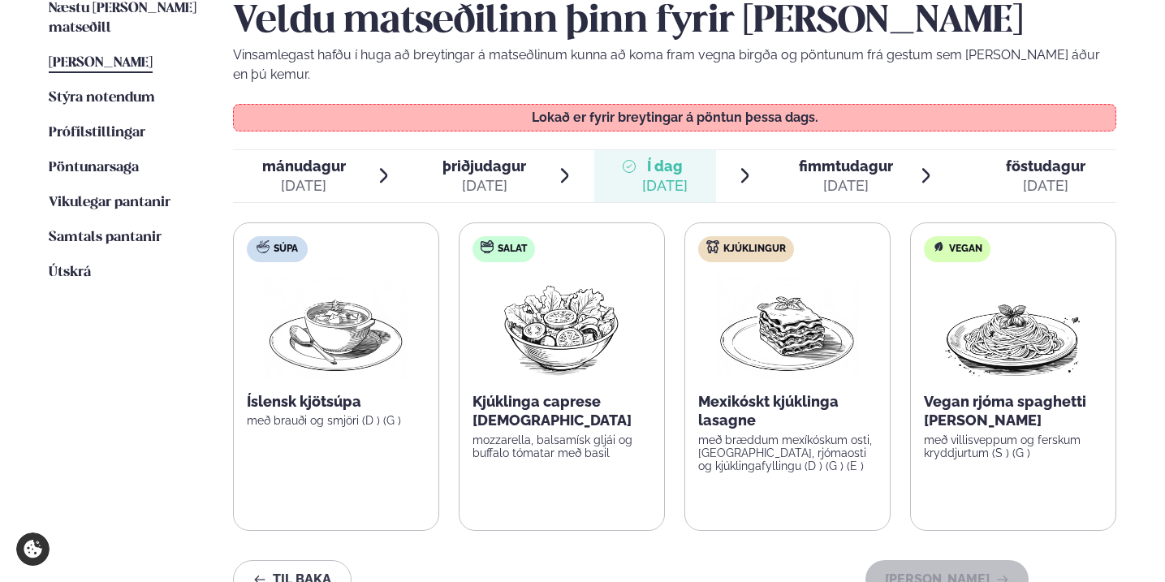
click at [835, 158] on span "fimmtudagur" at bounding box center [846, 166] width 94 height 17
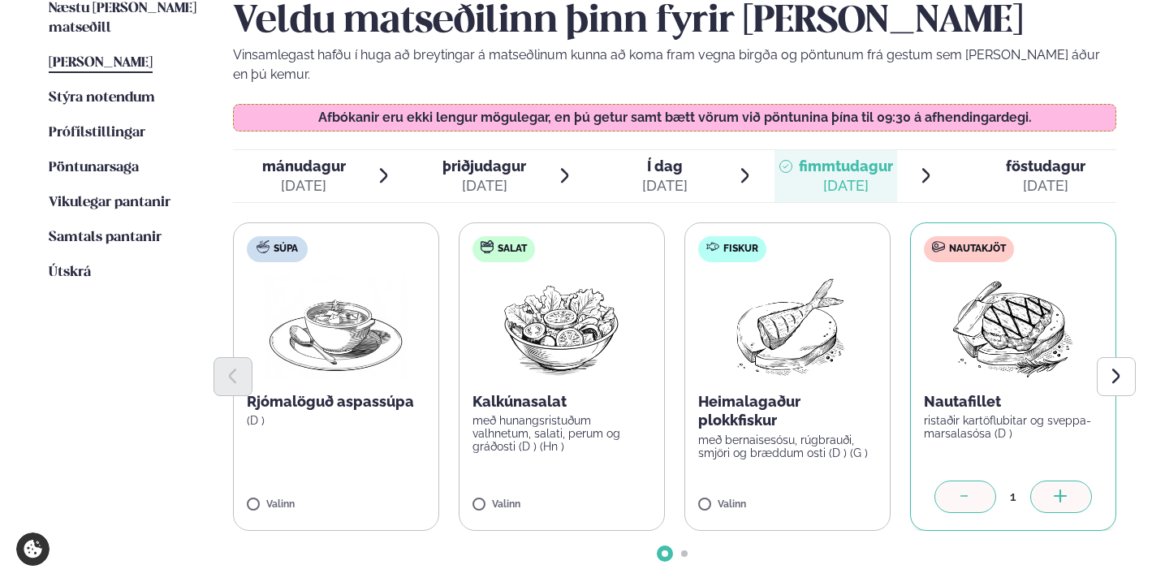
click at [1069, 490] on icon at bounding box center [1061, 498] width 16 height 16
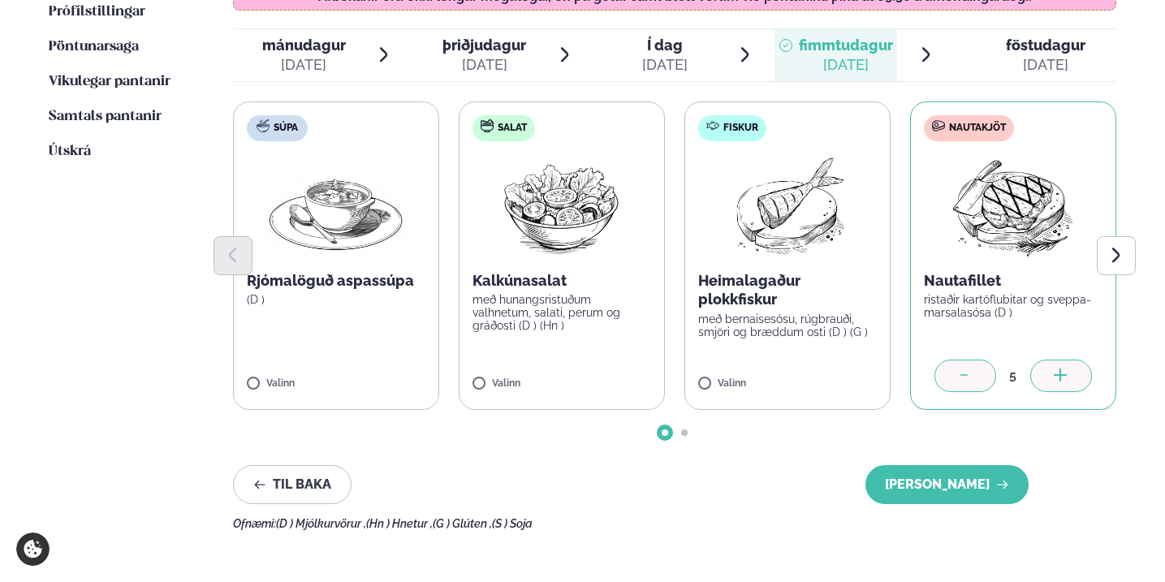
scroll to position [557, 0]
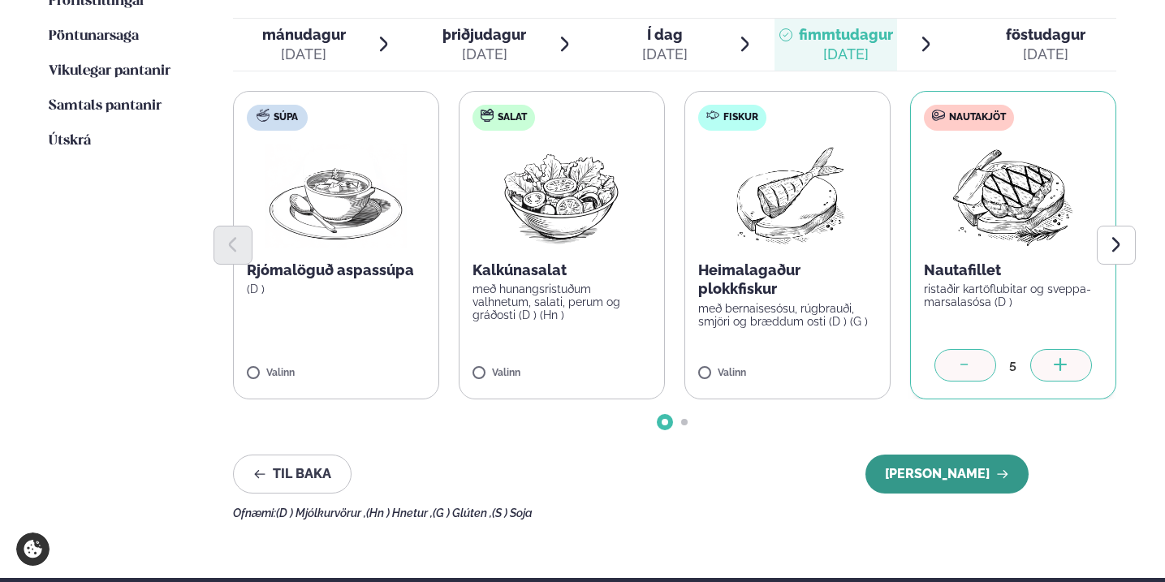
click at [958, 457] on button "Halda áfram" at bounding box center [947, 474] width 163 height 39
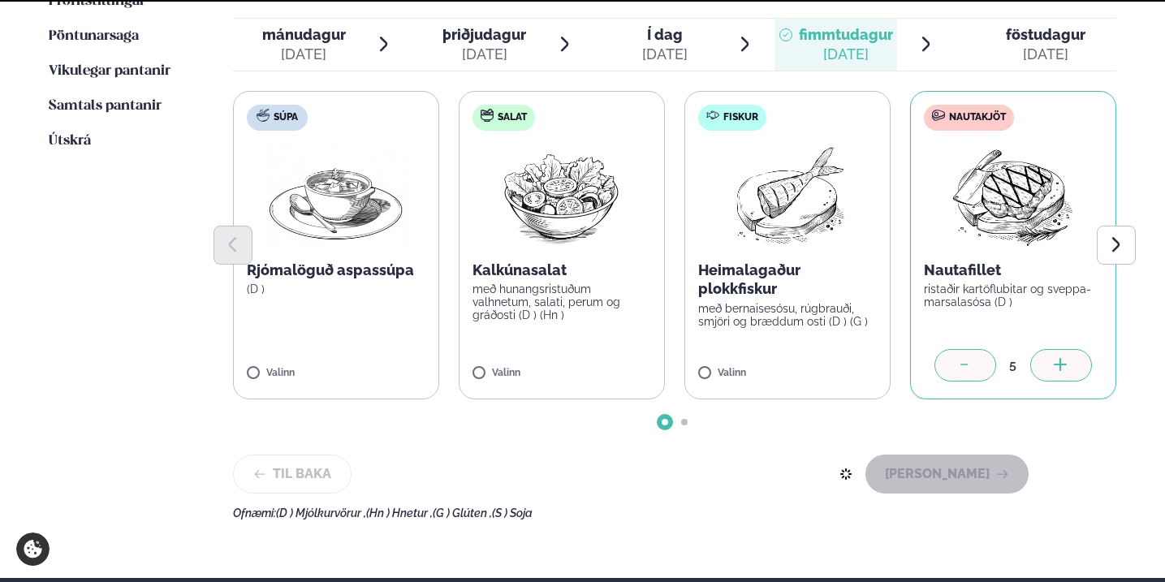
scroll to position [486, 0]
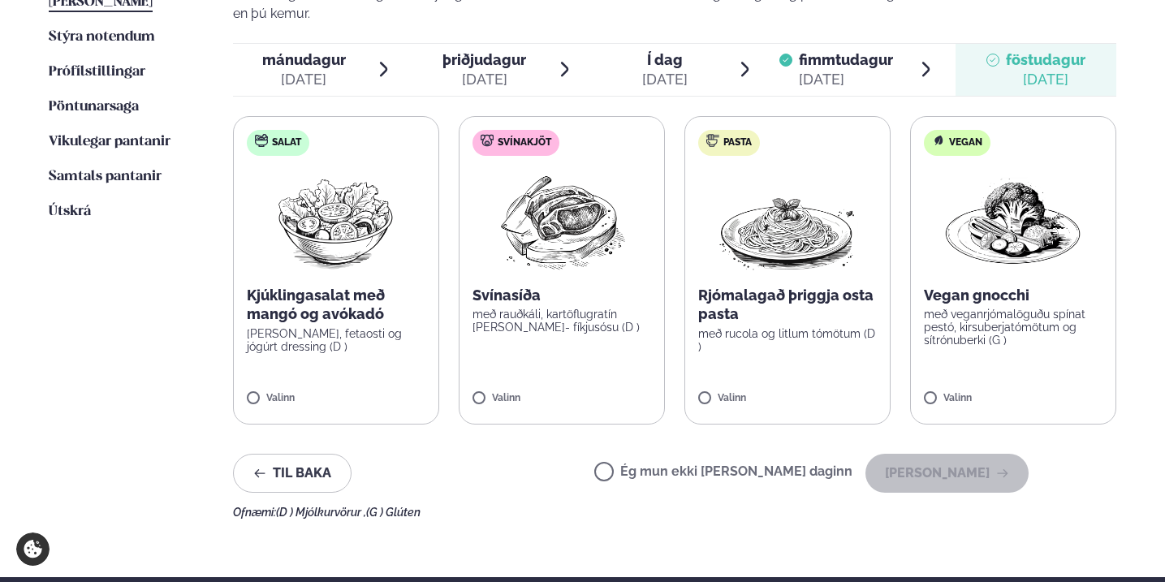
click at [821, 44] on span "fimmtudagur fim. sep. 11" at bounding box center [836, 70] width 123 height 52
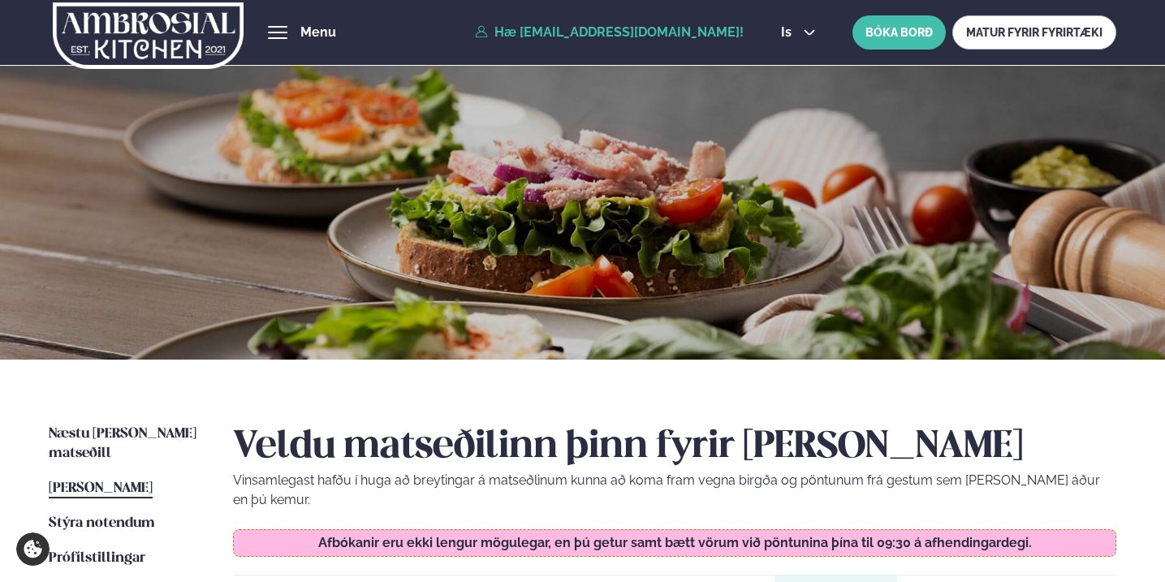
scroll to position [0, 0]
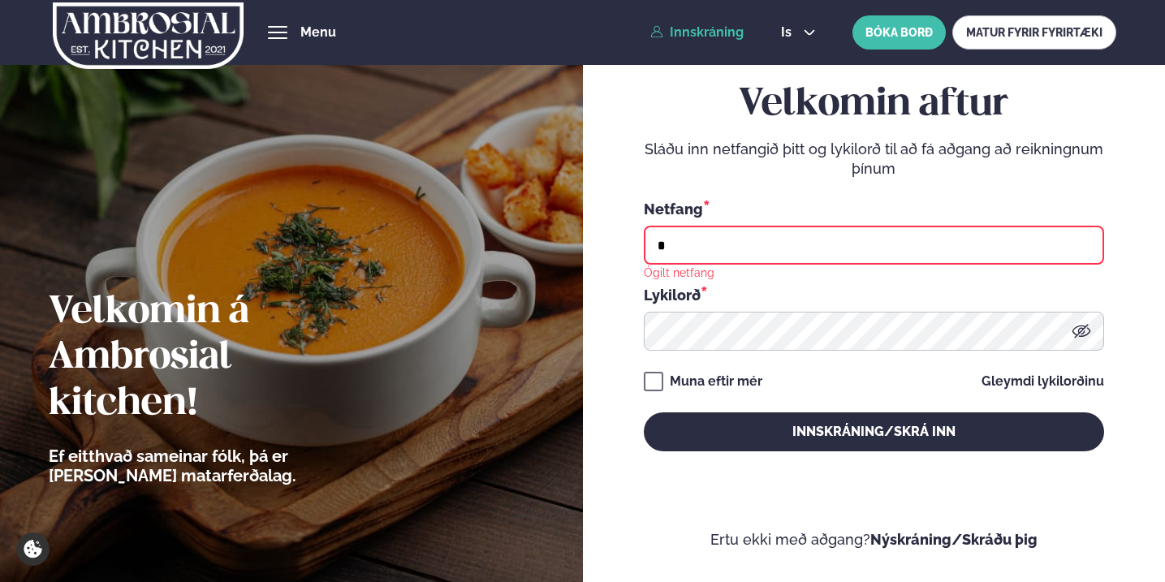
type input "**********"
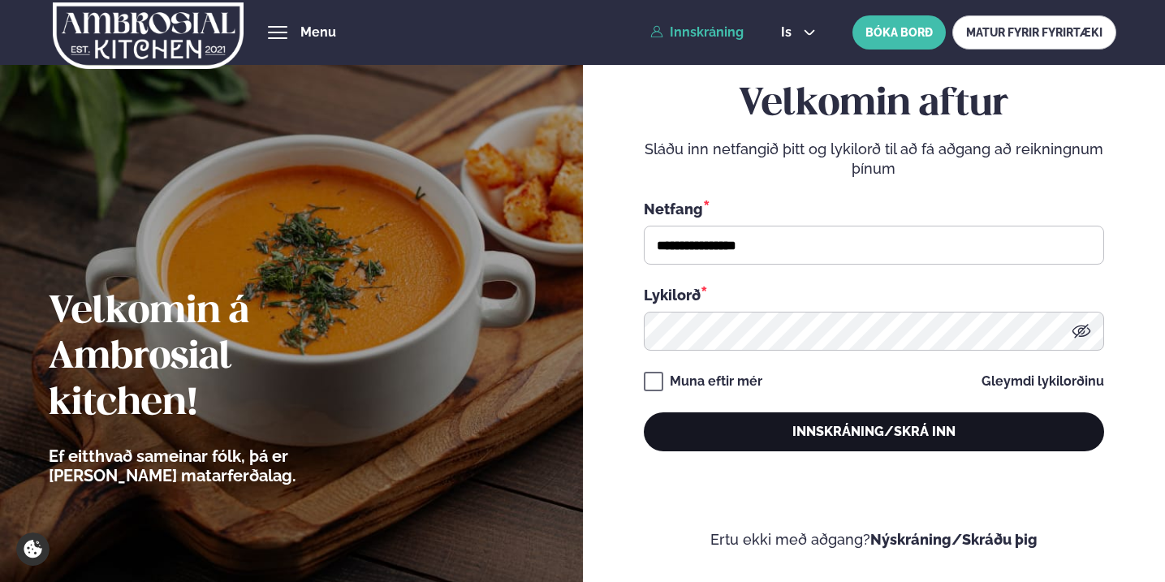
click at [899, 430] on button "Innskráning/Skrá inn" at bounding box center [874, 431] width 460 height 39
